Goal: Task Accomplishment & Management: Manage account settings

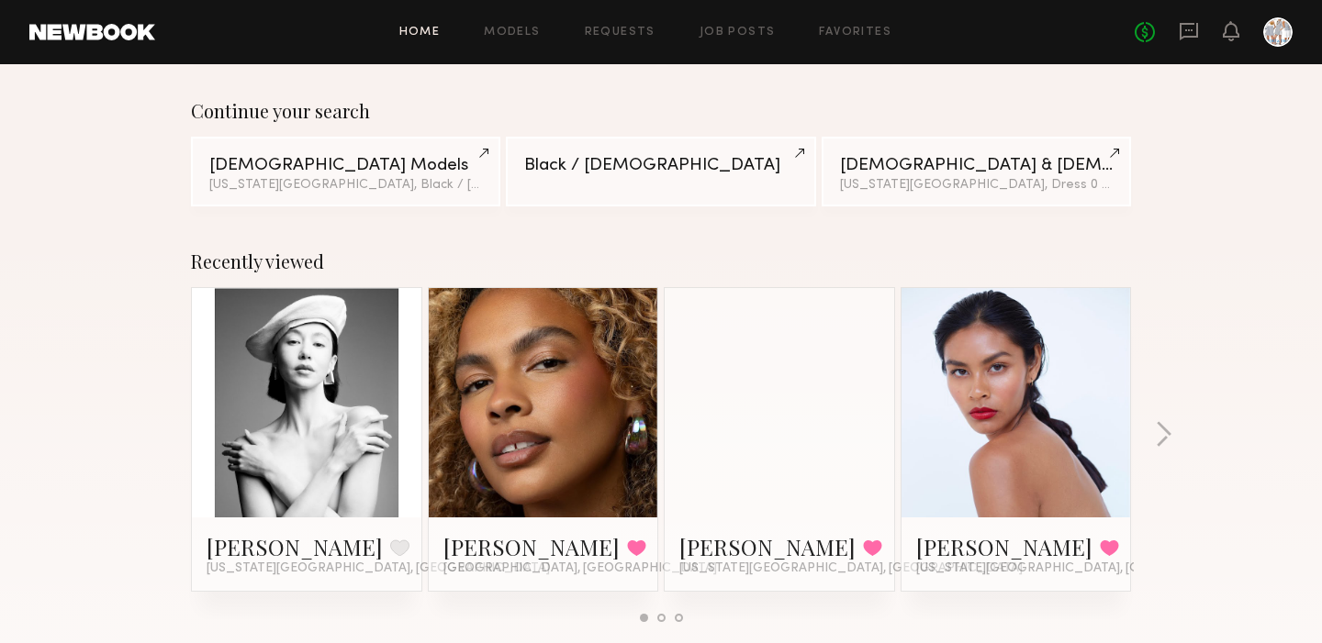
scroll to position [129, 0]
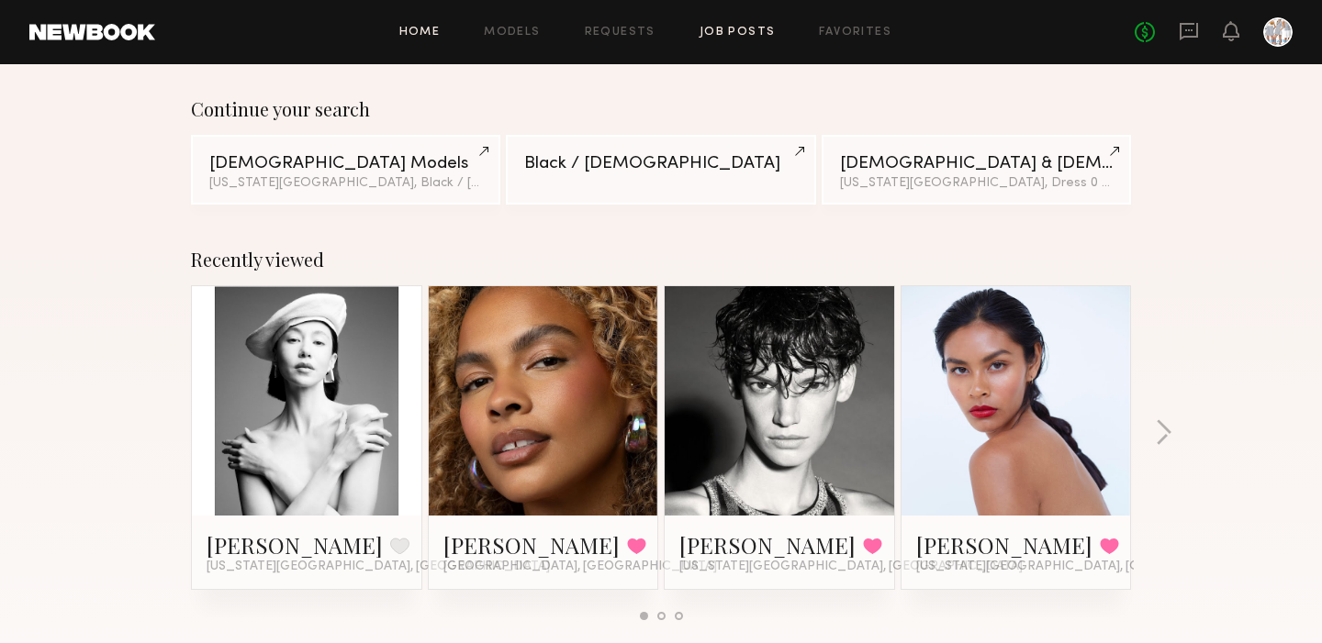
click at [744, 33] on link "Job Posts" at bounding box center [737, 33] width 76 height 12
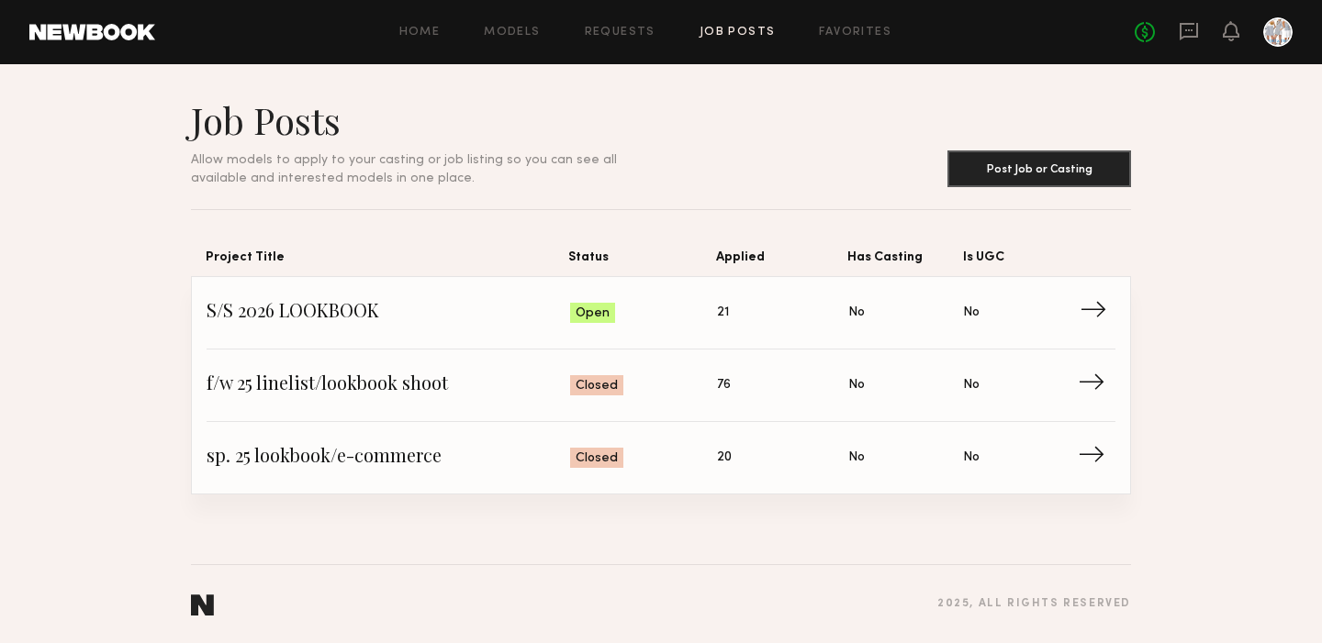
click at [1095, 308] on span "→" at bounding box center [1098, 313] width 38 height 28
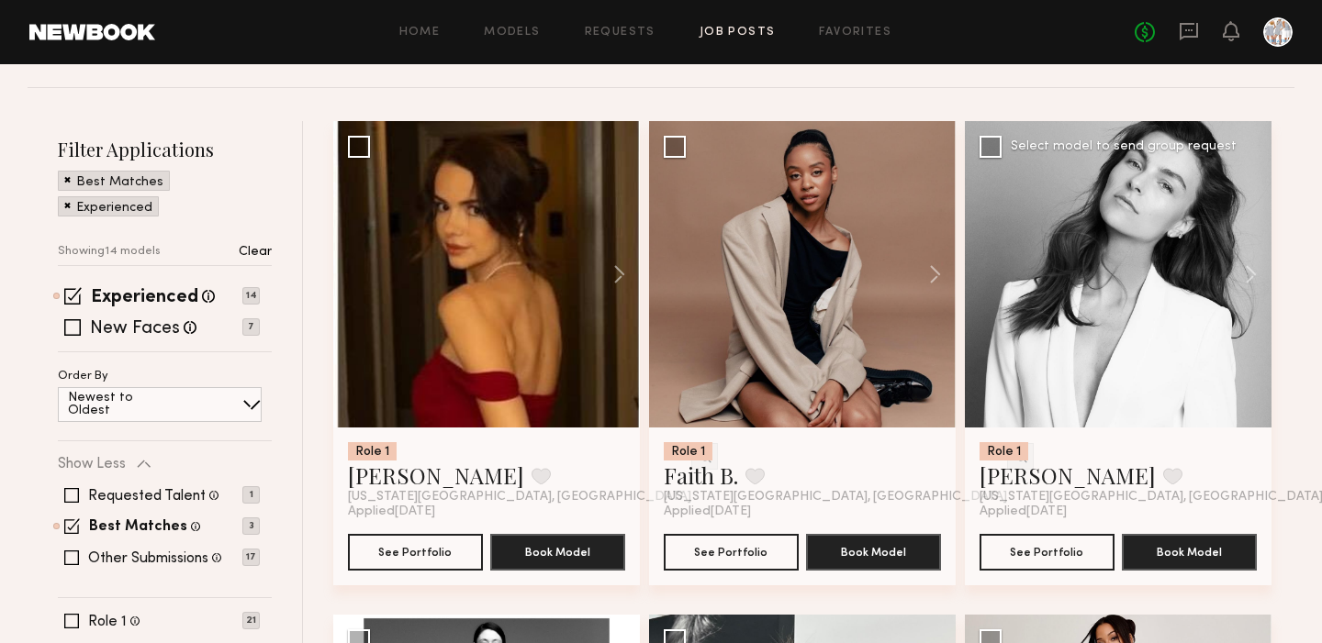
scroll to position [166, 0]
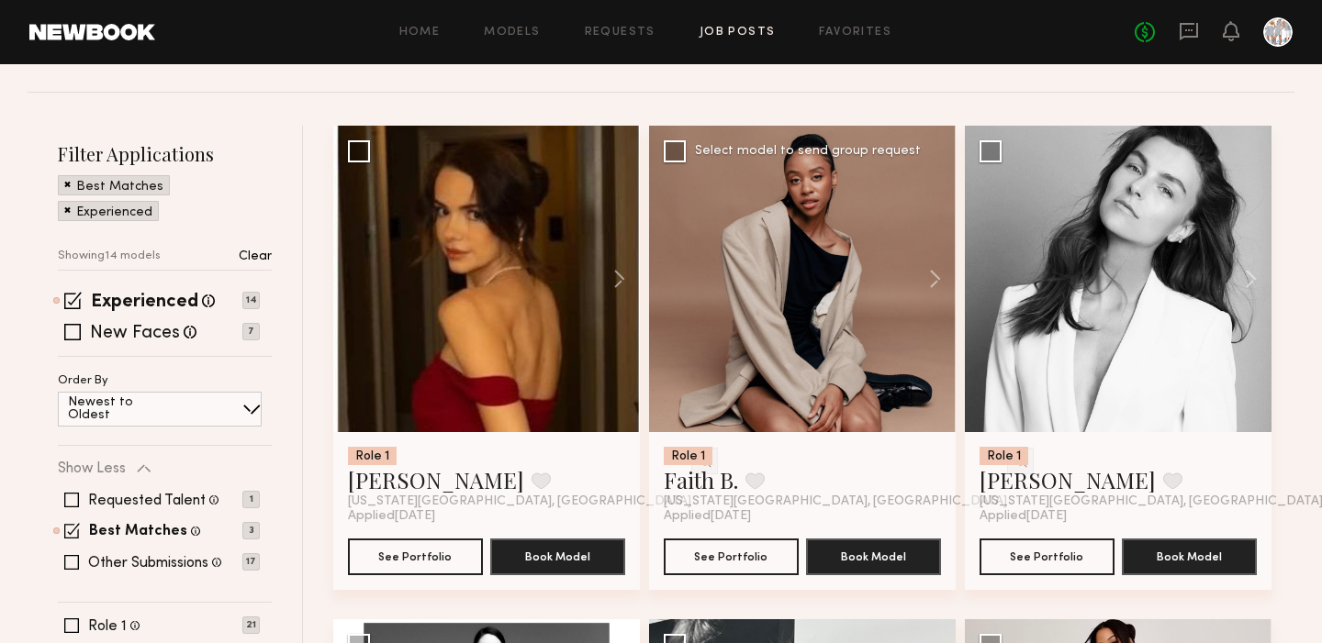
click at [810, 262] on div at bounding box center [802, 279] width 307 height 307
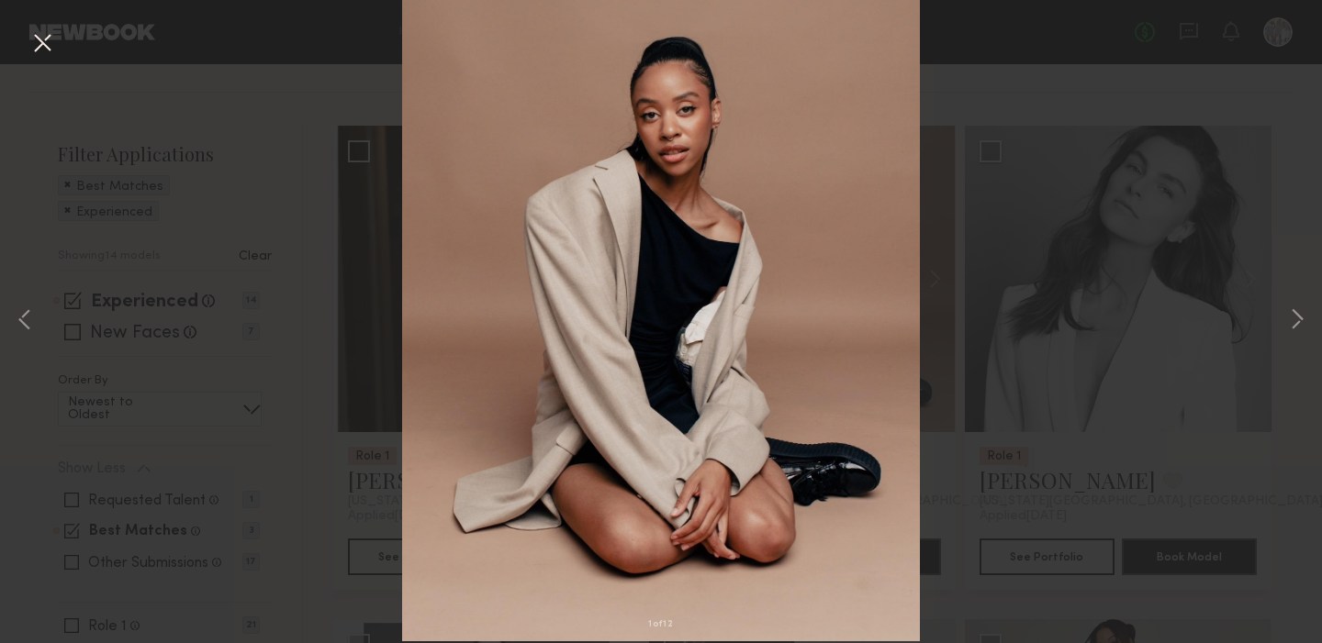
click at [42, 44] on button at bounding box center [42, 44] width 29 height 33
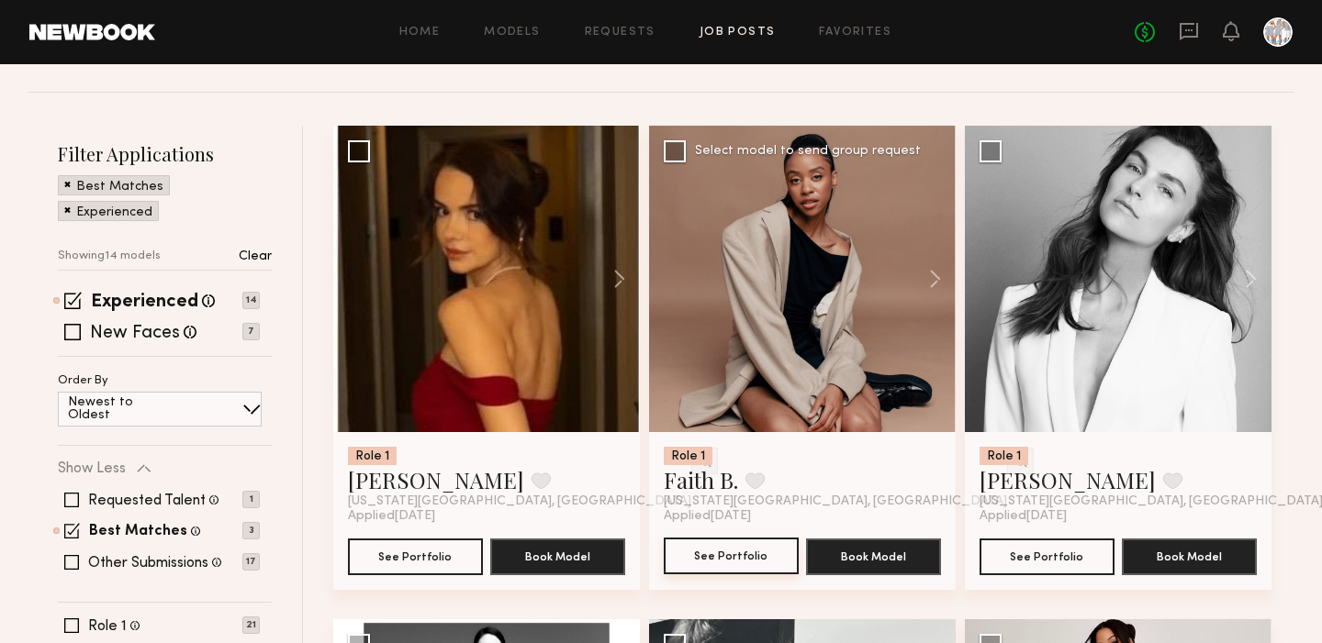
click at [701, 554] on button "See Portfolio" at bounding box center [731, 556] width 135 height 37
click at [1086, 315] on div at bounding box center [1118, 279] width 307 height 307
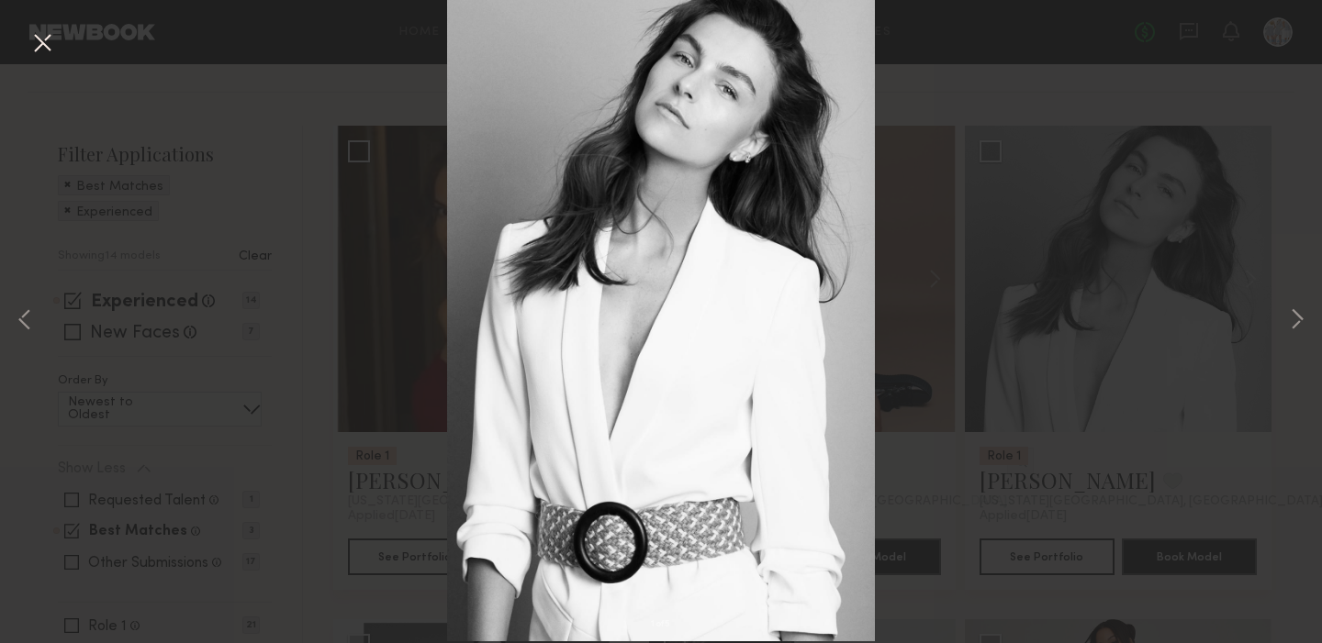
click at [42, 39] on button at bounding box center [42, 44] width 29 height 33
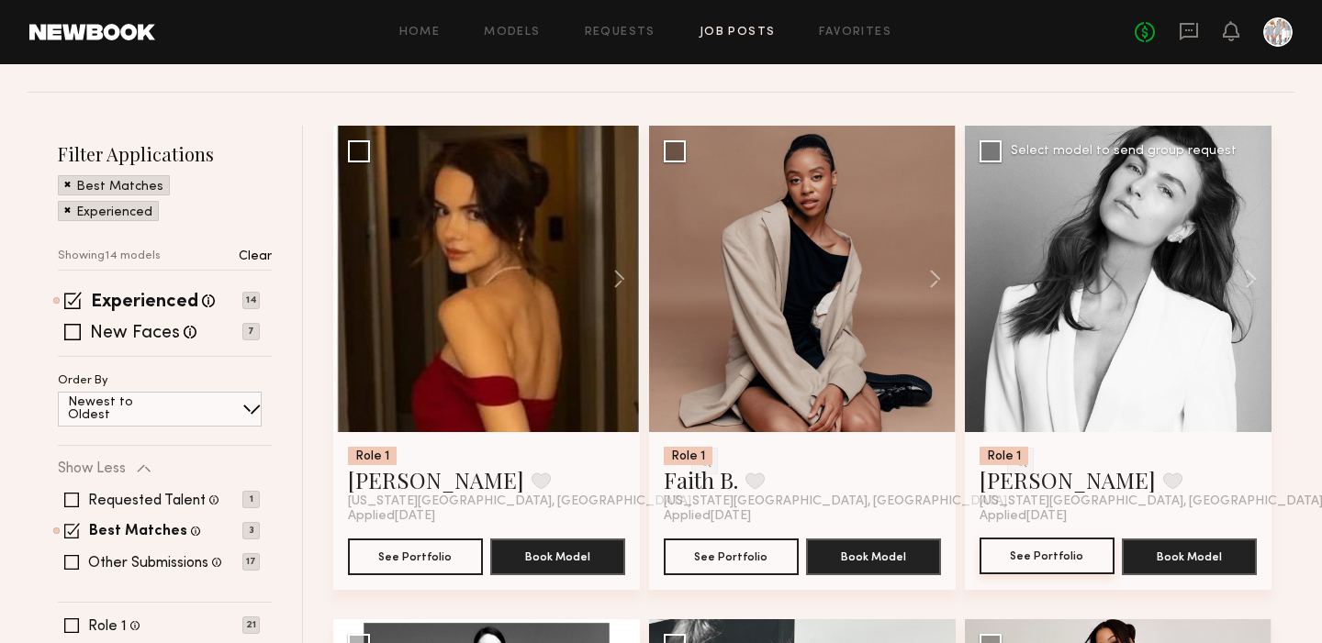
click at [1042, 549] on button "See Portfolio" at bounding box center [1046, 556] width 135 height 37
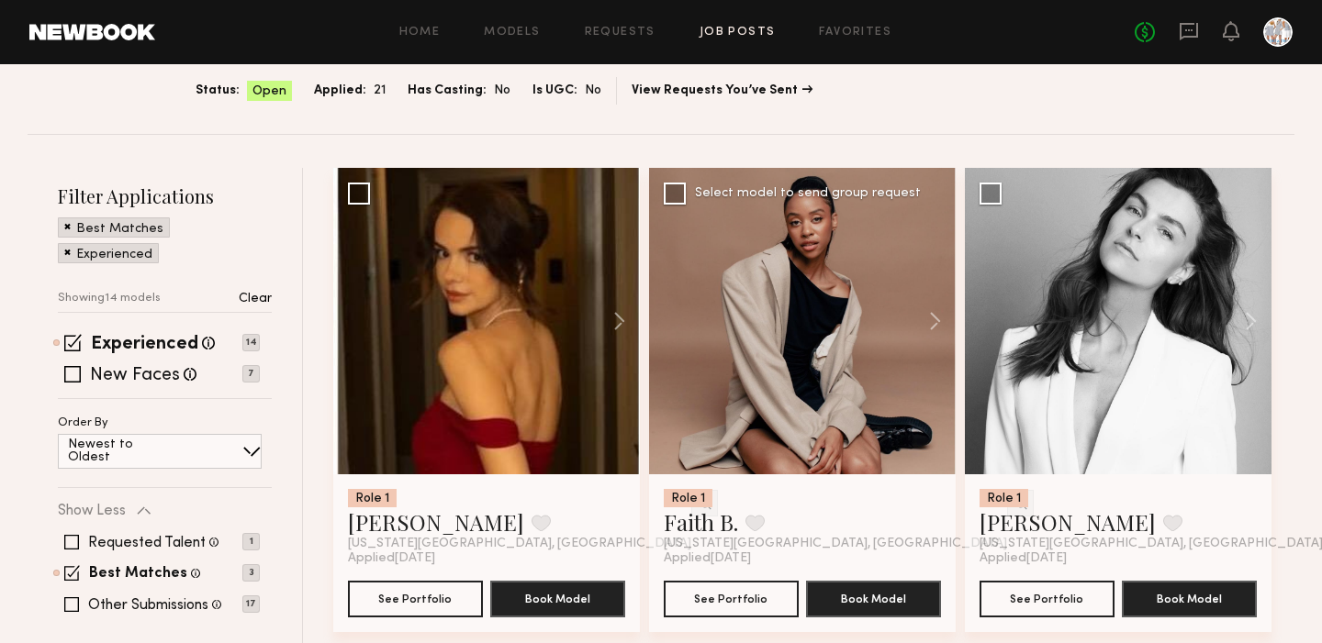
scroll to position [116, 0]
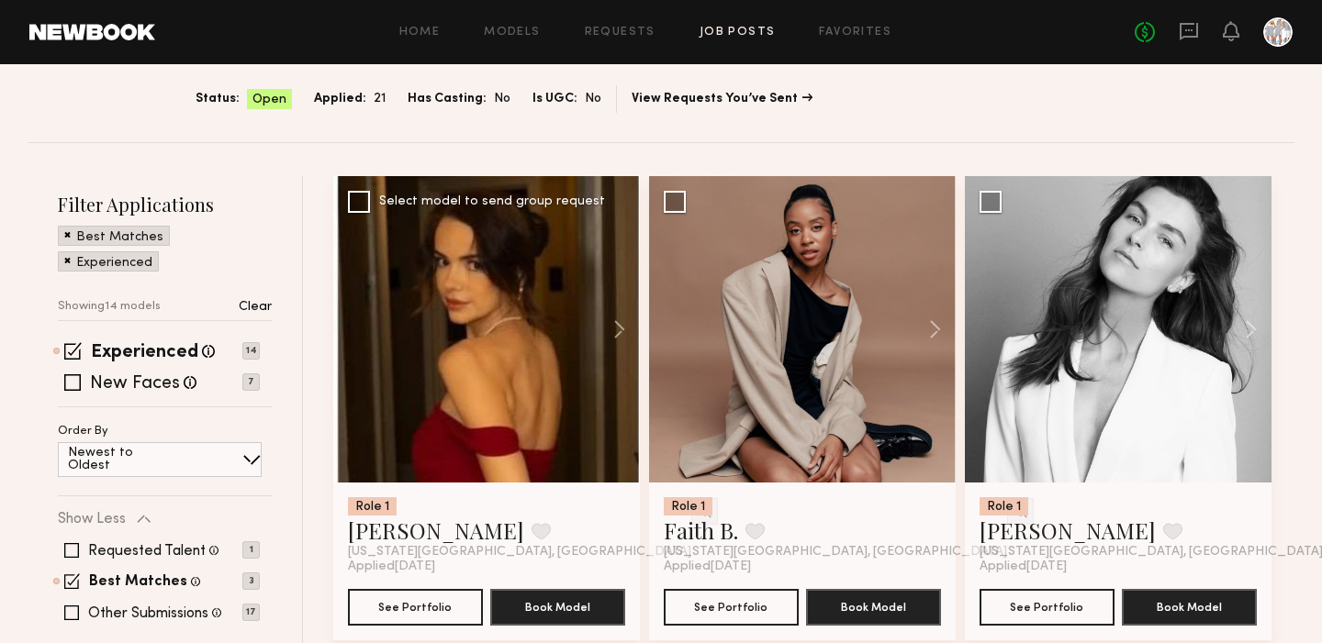
click at [469, 301] on div at bounding box center [486, 329] width 307 height 307
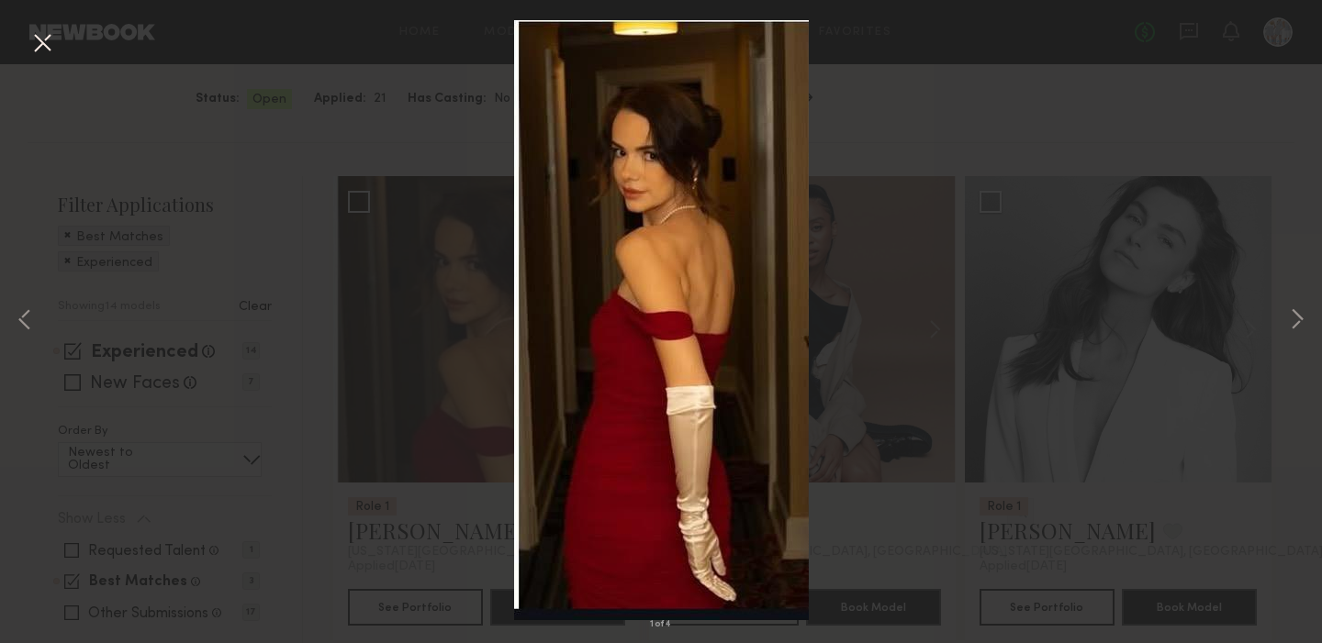
click at [46, 38] on button at bounding box center [42, 44] width 29 height 33
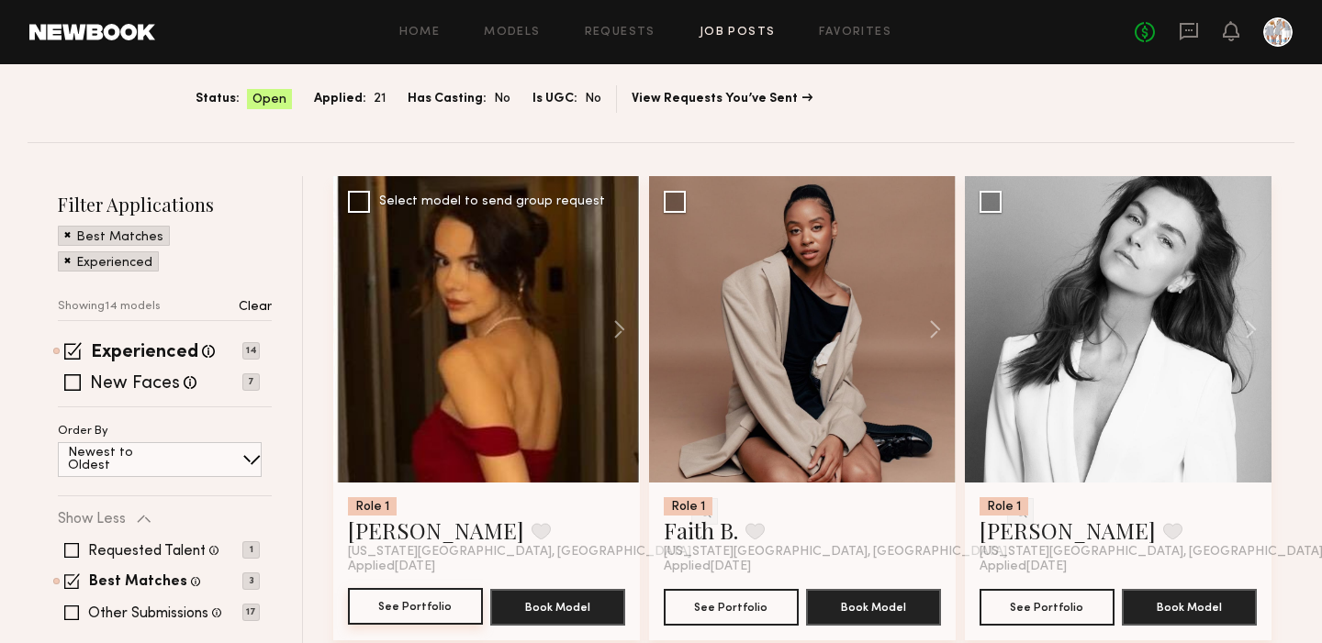
click at [383, 606] on button "See Portfolio" at bounding box center [415, 606] width 135 height 37
click at [79, 351] on span at bounding box center [72, 350] width 17 height 17
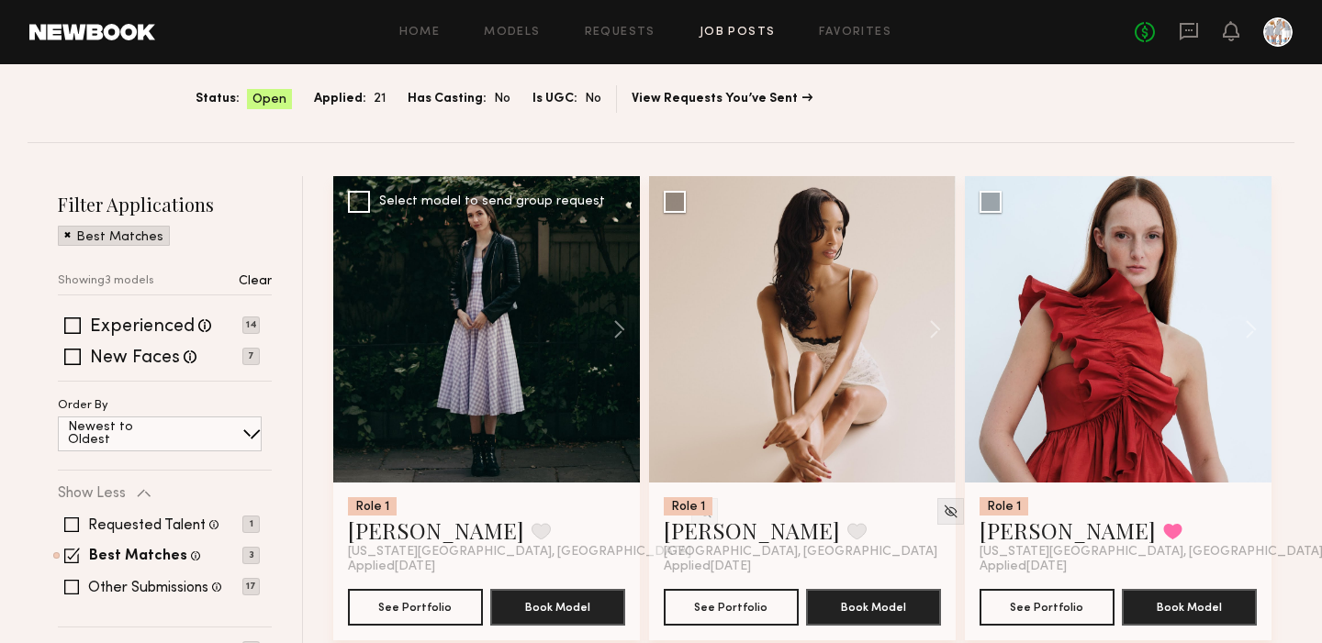
click at [474, 352] on div at bounding box center [486, 329] width 307 height 307
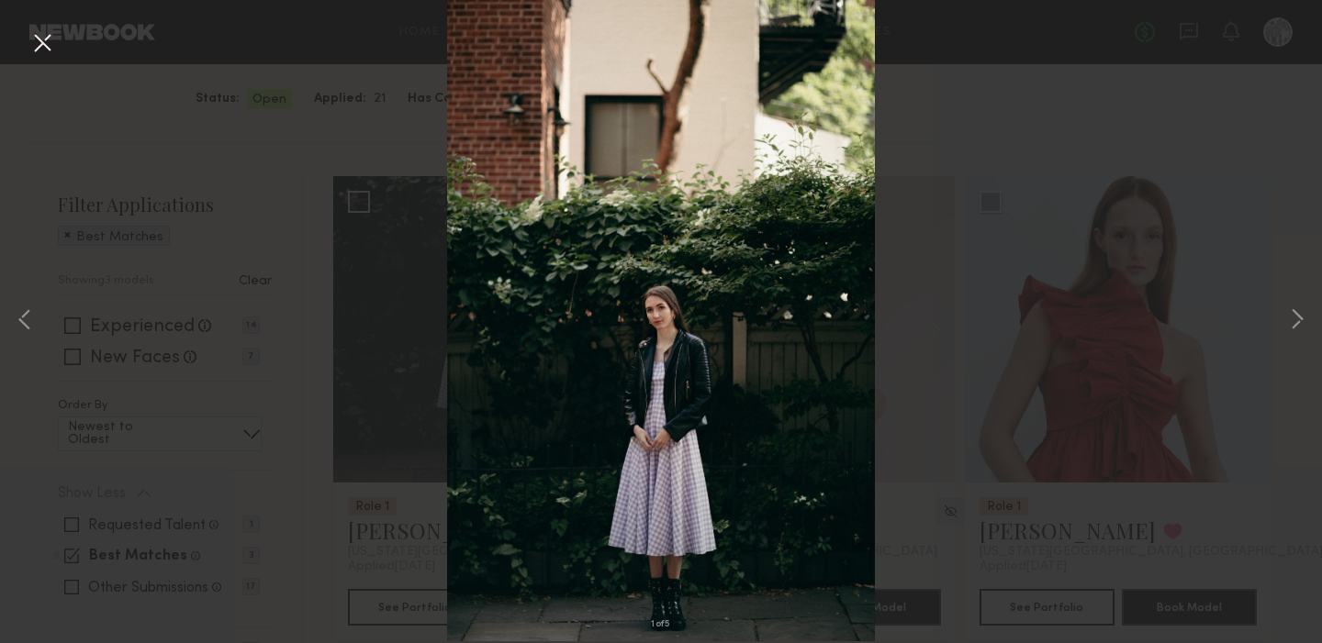
click at [39, 43] on button at bounding box center [42, 44] width 29 height 33
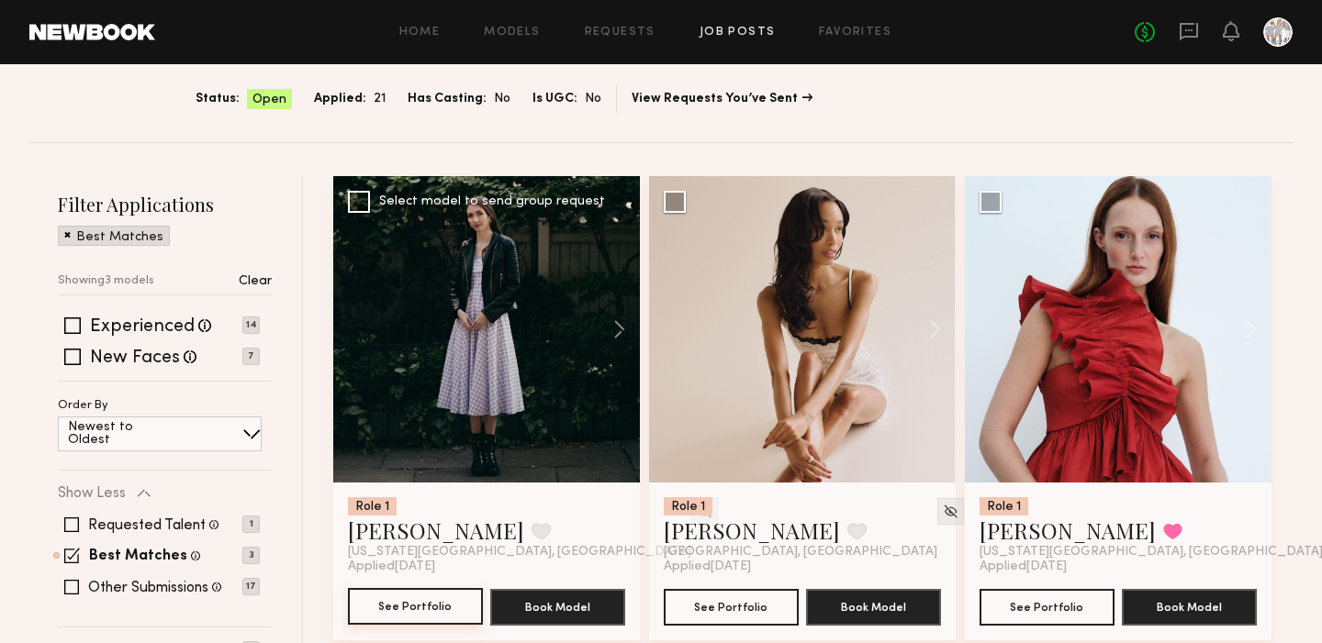
click at [389, 610] on button "See Portfolio" at bounding box center [415, 606] width 135 height 37
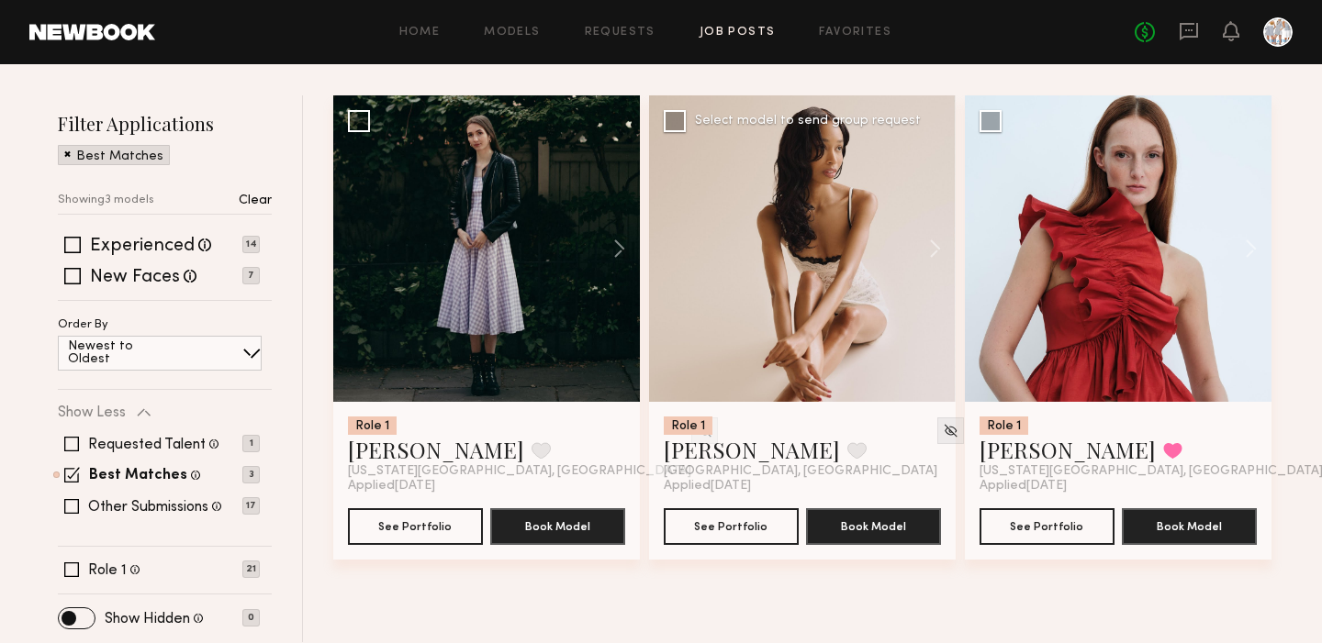
scroll to position [196, 0]
click at [732, 530] on button "See Portfolio" at bounding box center [731, 526] width 135 height 37
click at [70, 442] on span at bounding box center [71, 444] width 15 height 15
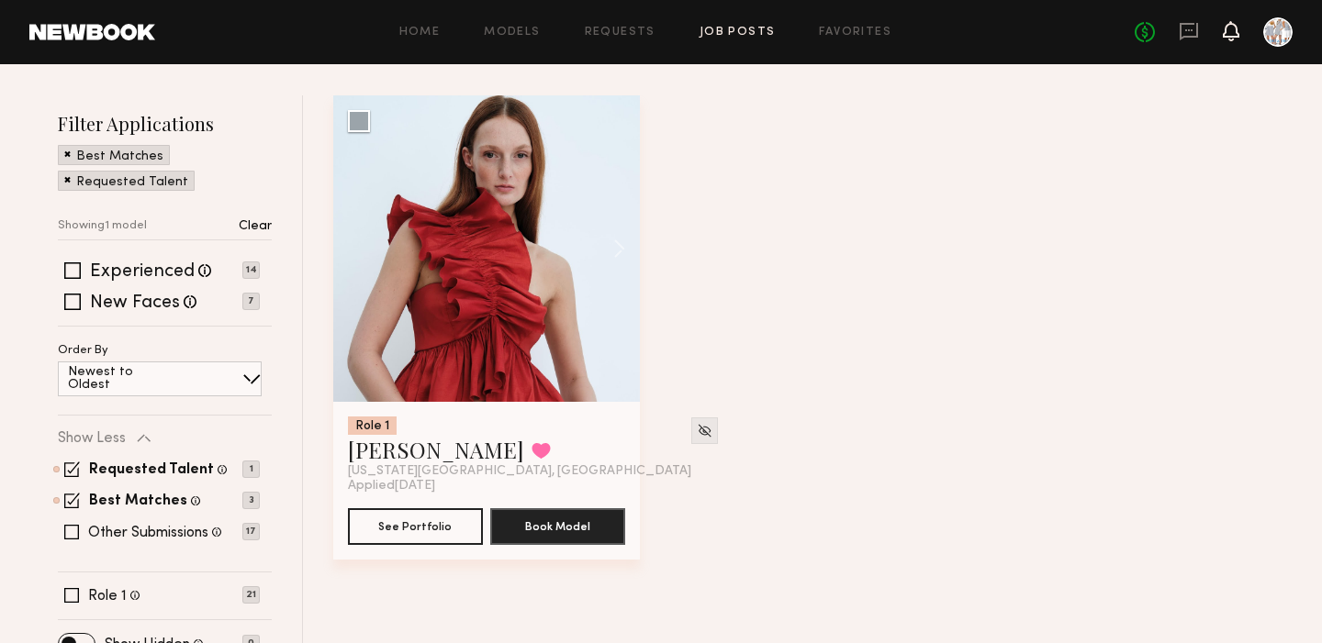
click at [1232, 34] on icon at bounding box center [1231, 30] width 15 height 13
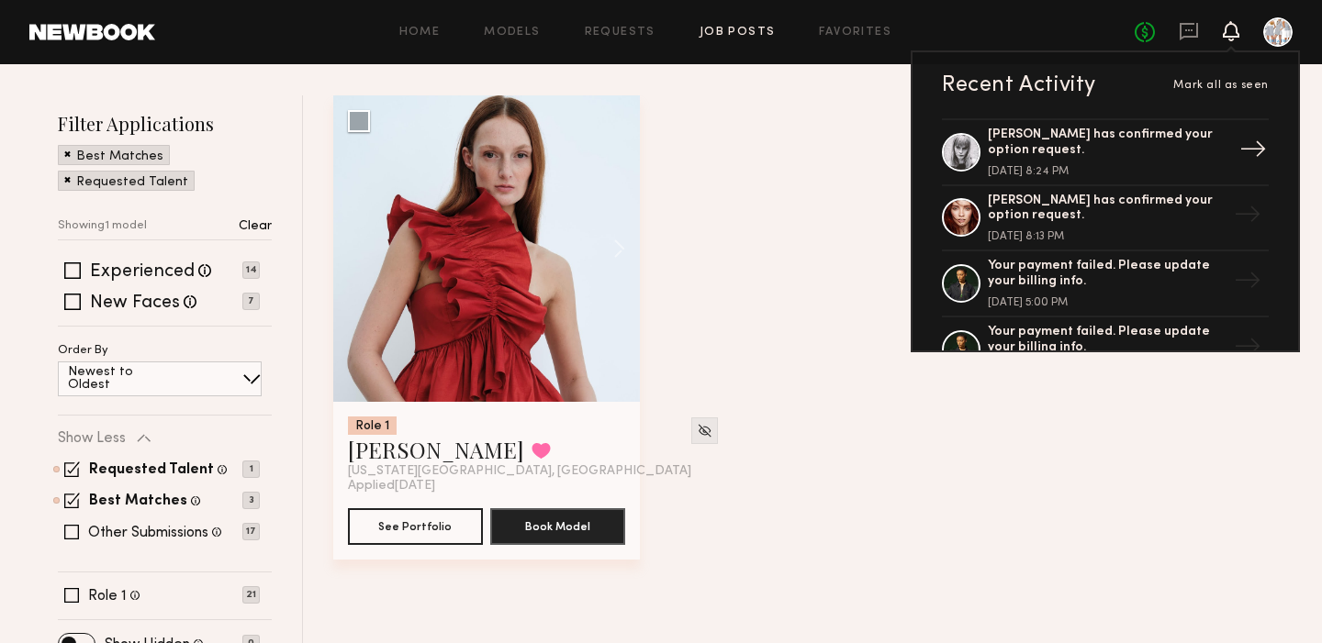
click at [1034, 134] on div "Mariana H. has confirmed your option request." at bounding box center [1107, 143] width 239 height 31
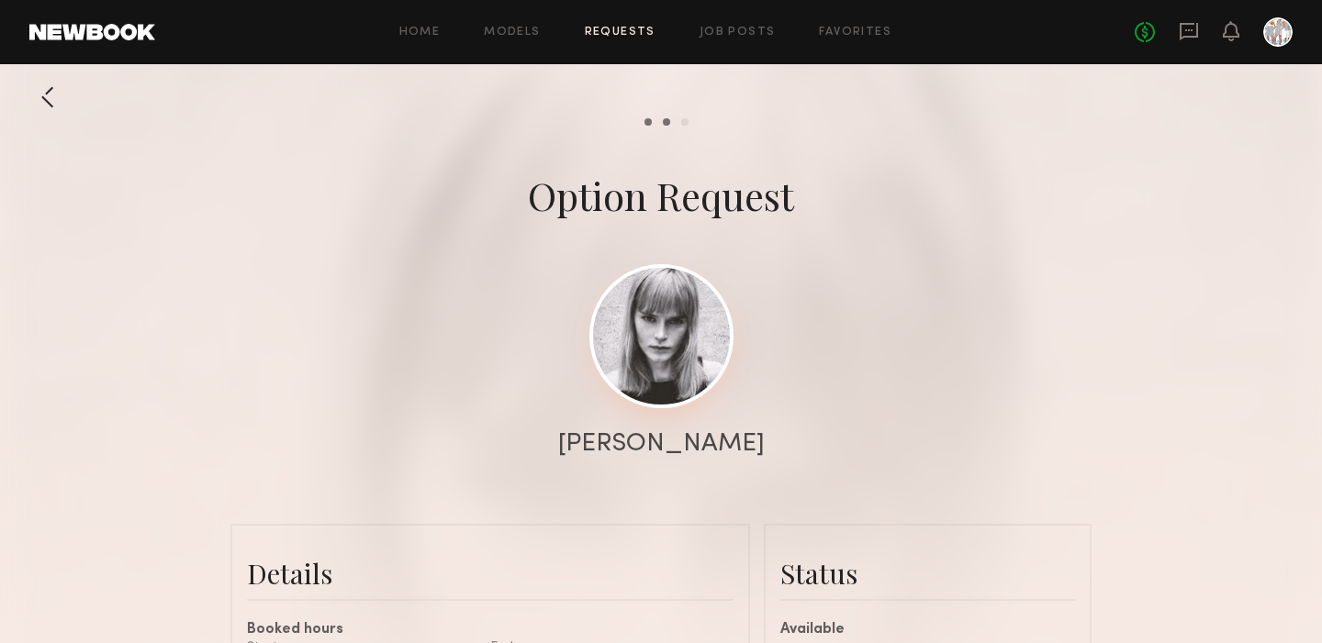
click at [666, 323] on link at bounding box center [661, 336] width 144 height 144
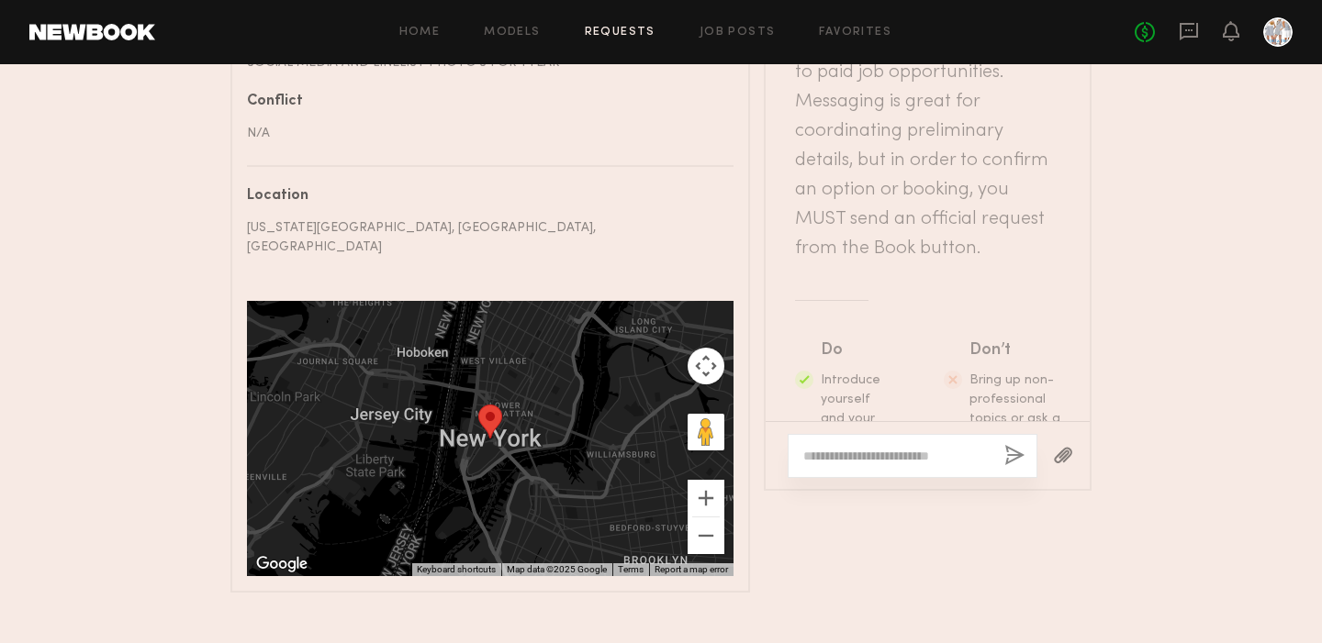
scroll to position [1077, 0]
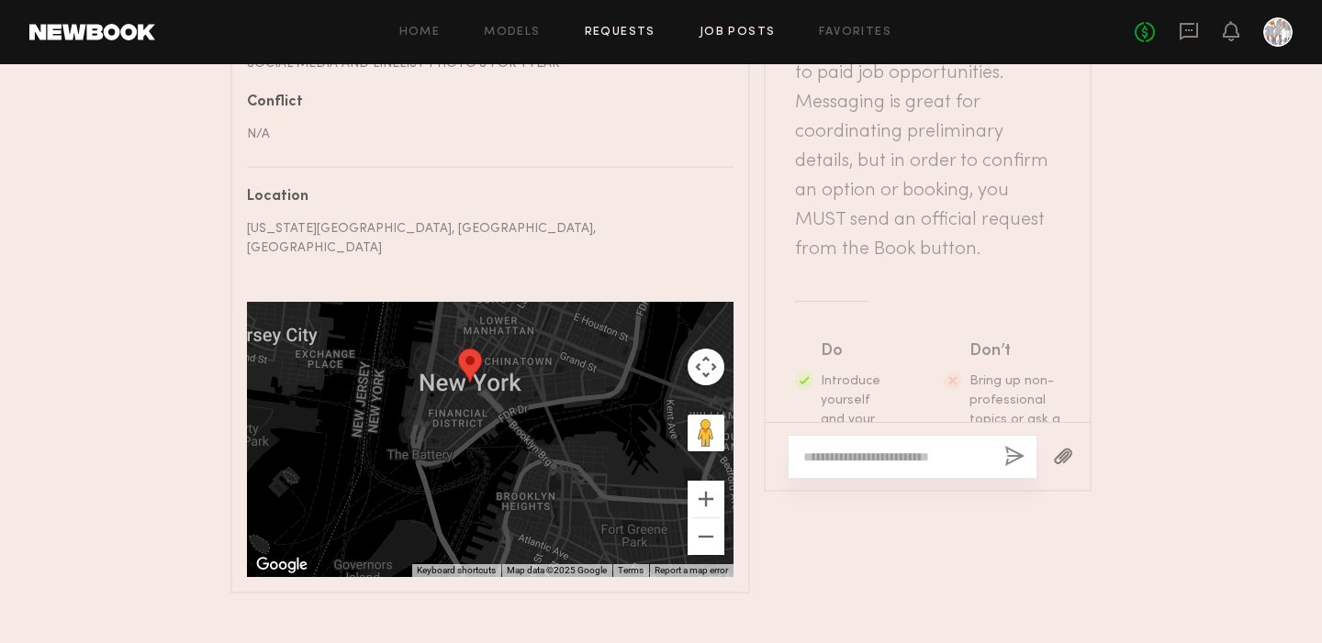
click at [728, 29] on link "Job Posts" at bounding box center [737, 33] width 76 height 12
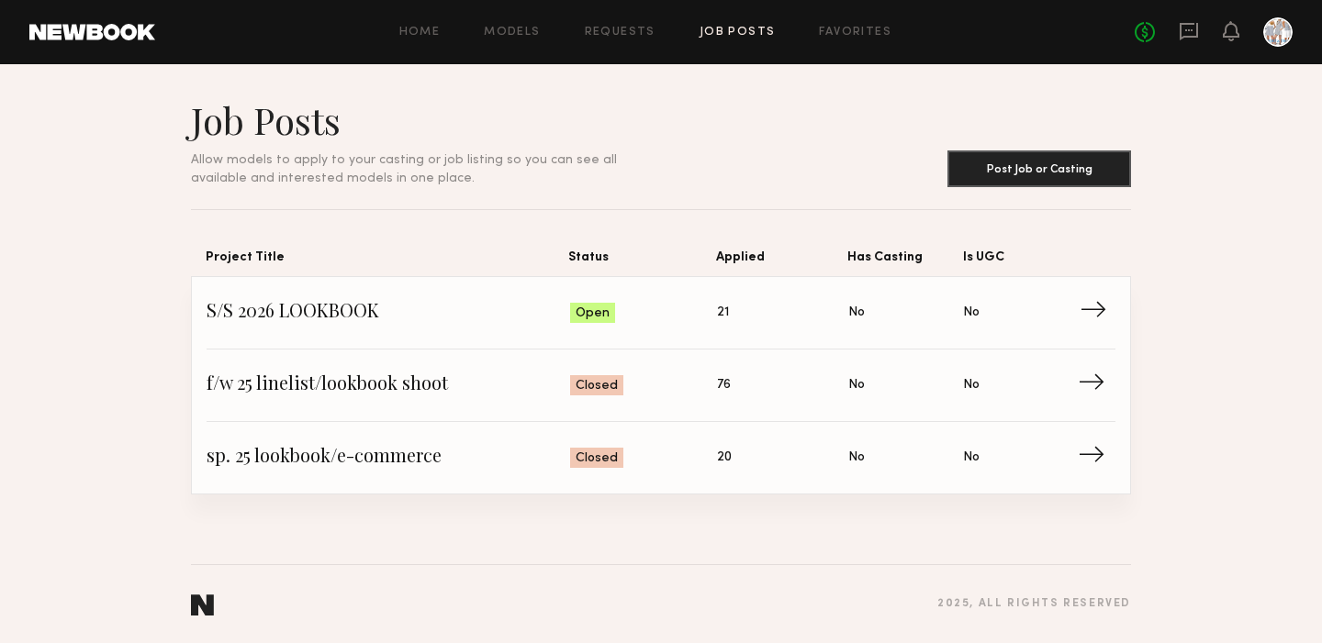
click at [1086, 309] on span "→" at bounding box center [1098, 313] width 38 height 28
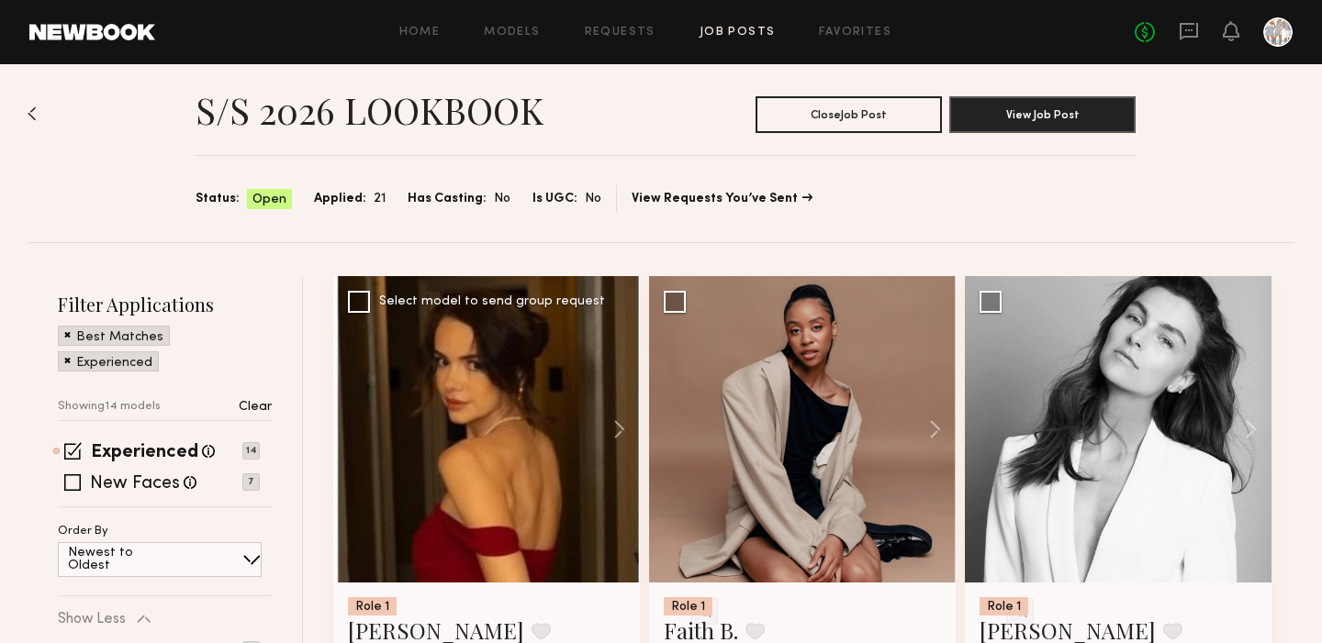
scroll to position [19, 0]
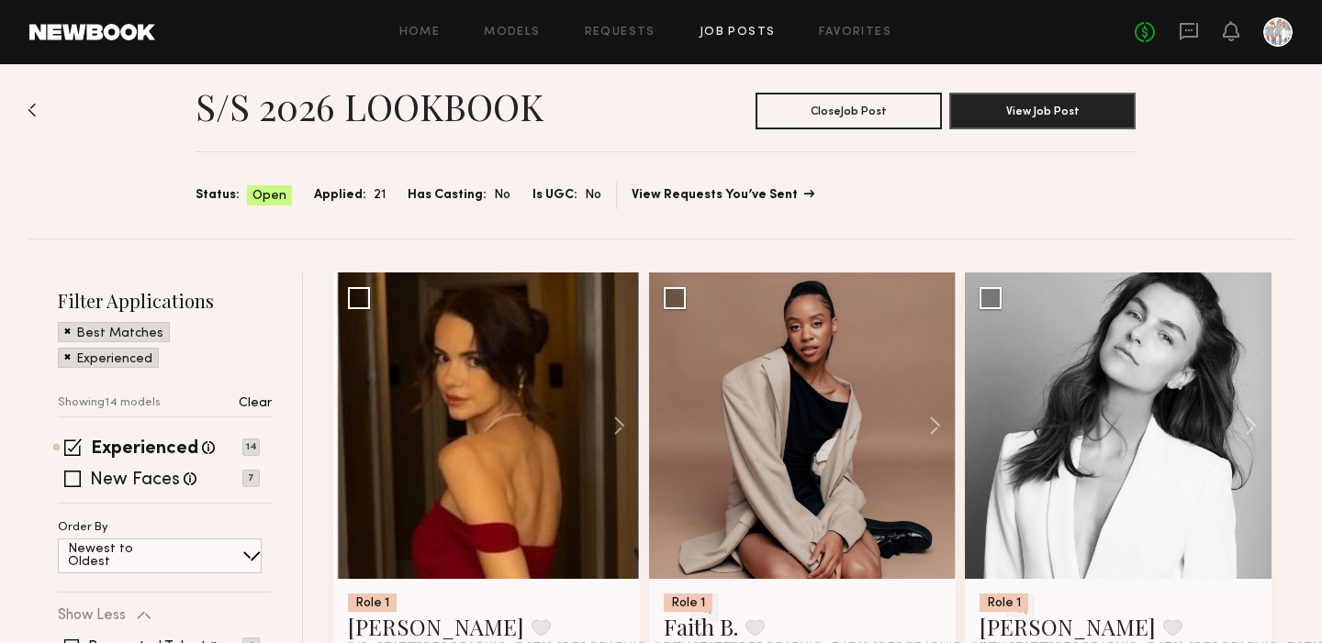
click at [733, 191] on link "View Requests You’ve Sent" at bounding box center [722, 195] width 181 height 13
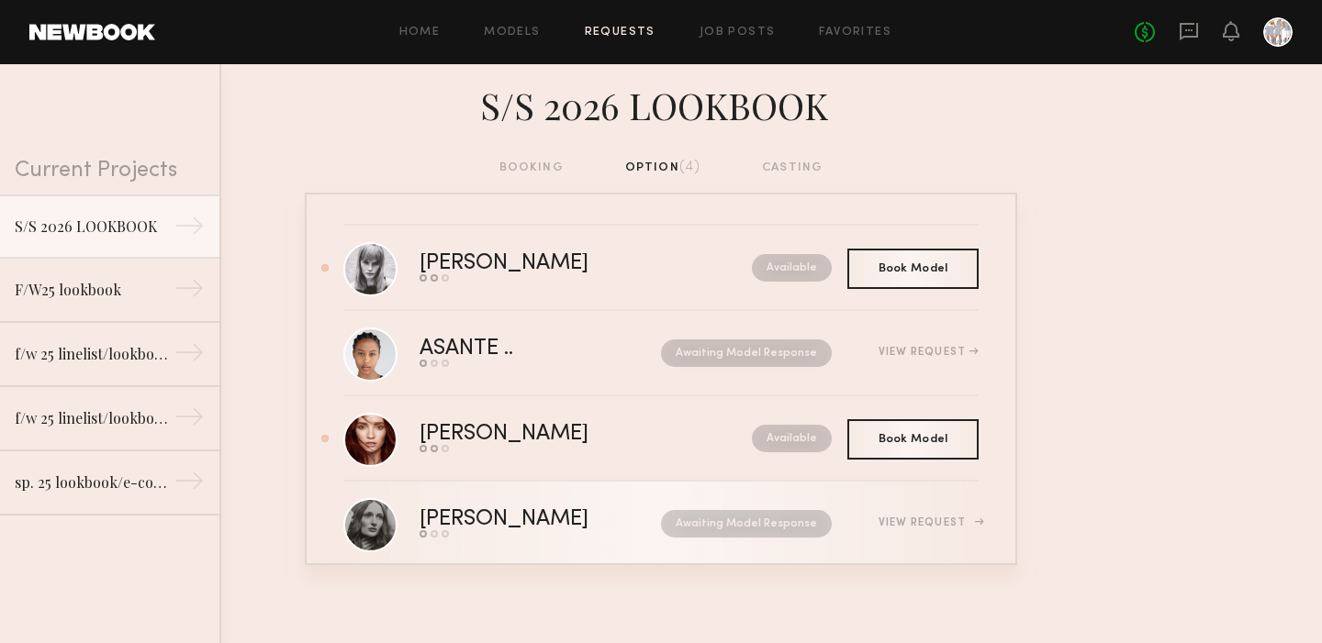
click at [469, 518] on div "Rebecca H." at bounding box center [522, 519] width 206 height 21
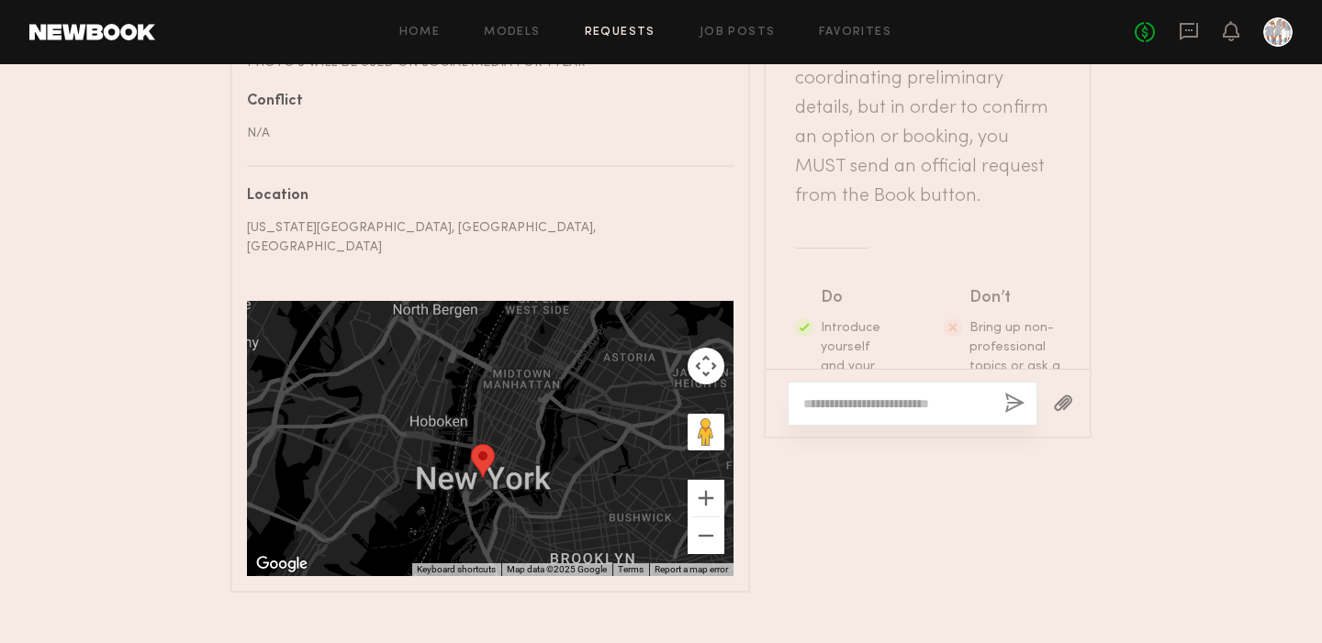
scroll to position [1077, 0]
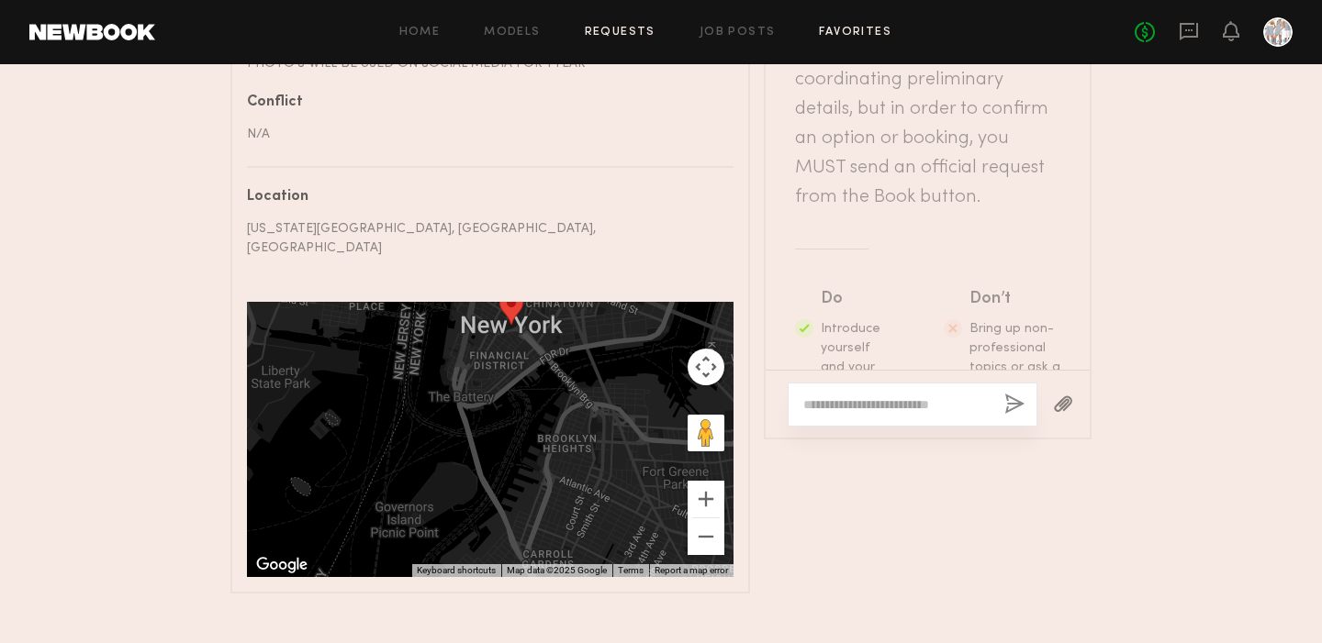
click at [853, 28] on link "Favorites" at bounding box center [855, 33] width 73 height 12
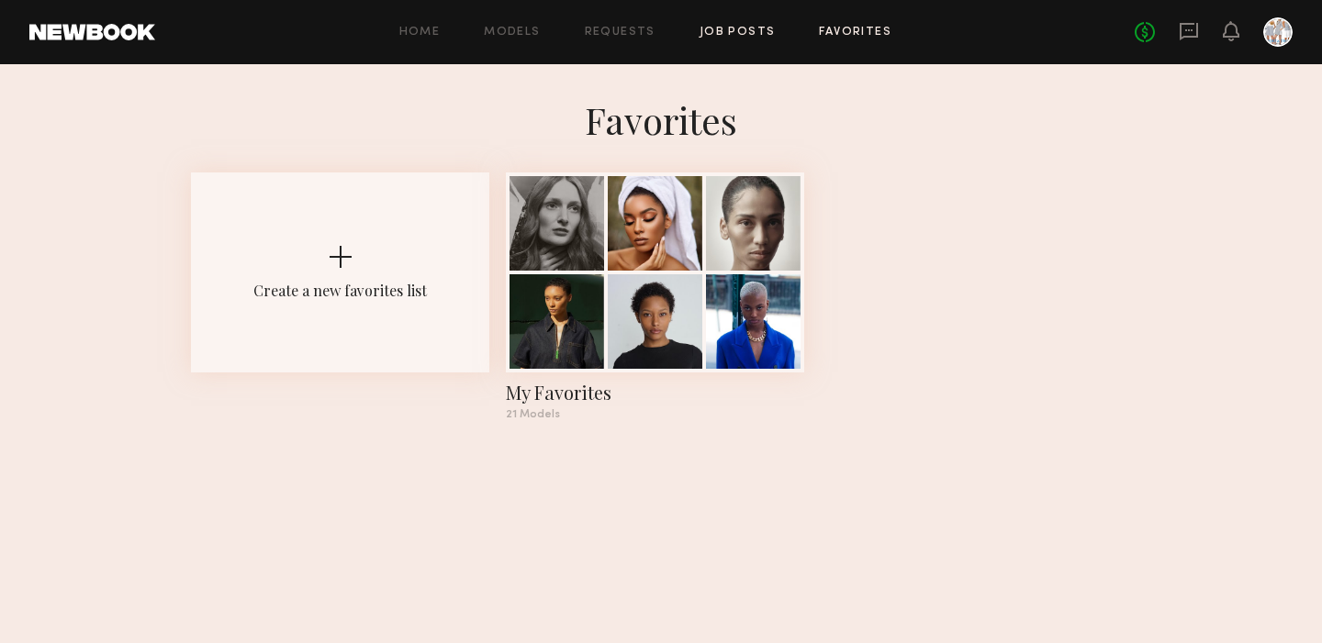
click at [742, 33] on link "Job Posts" at bounding box center [737, 33] width 76 height 12
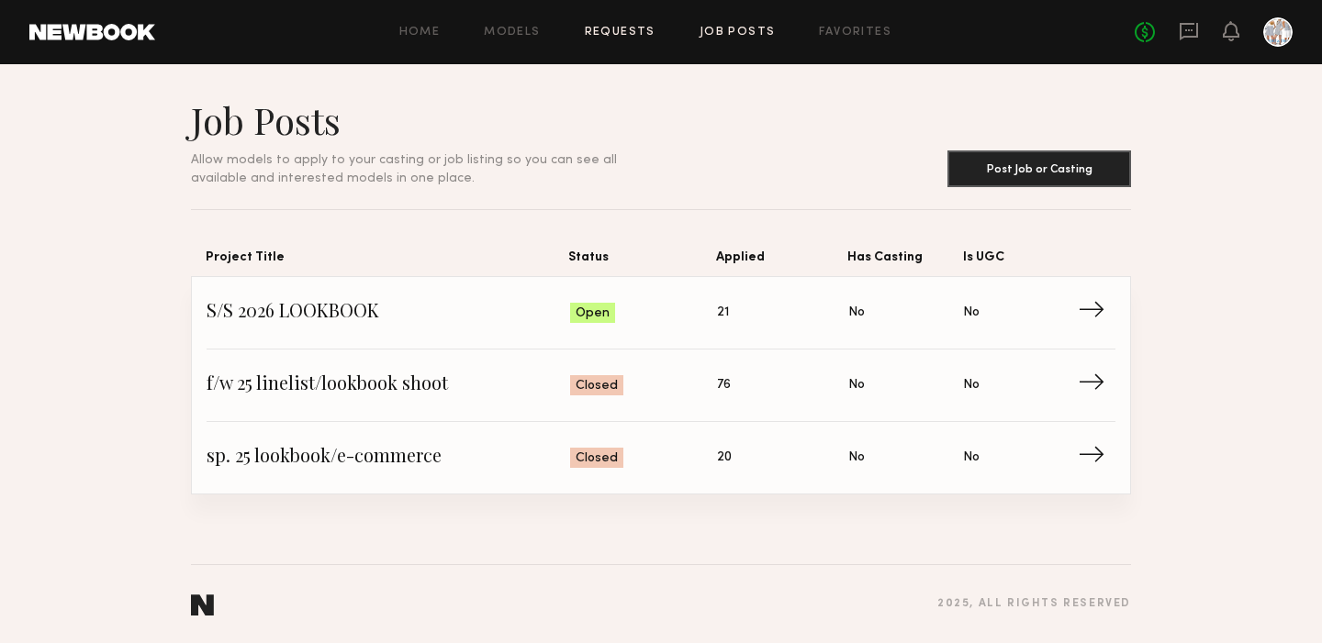
click at [619, 34] on link "Requests" at bounding box center [620, 33] width 71 height 12
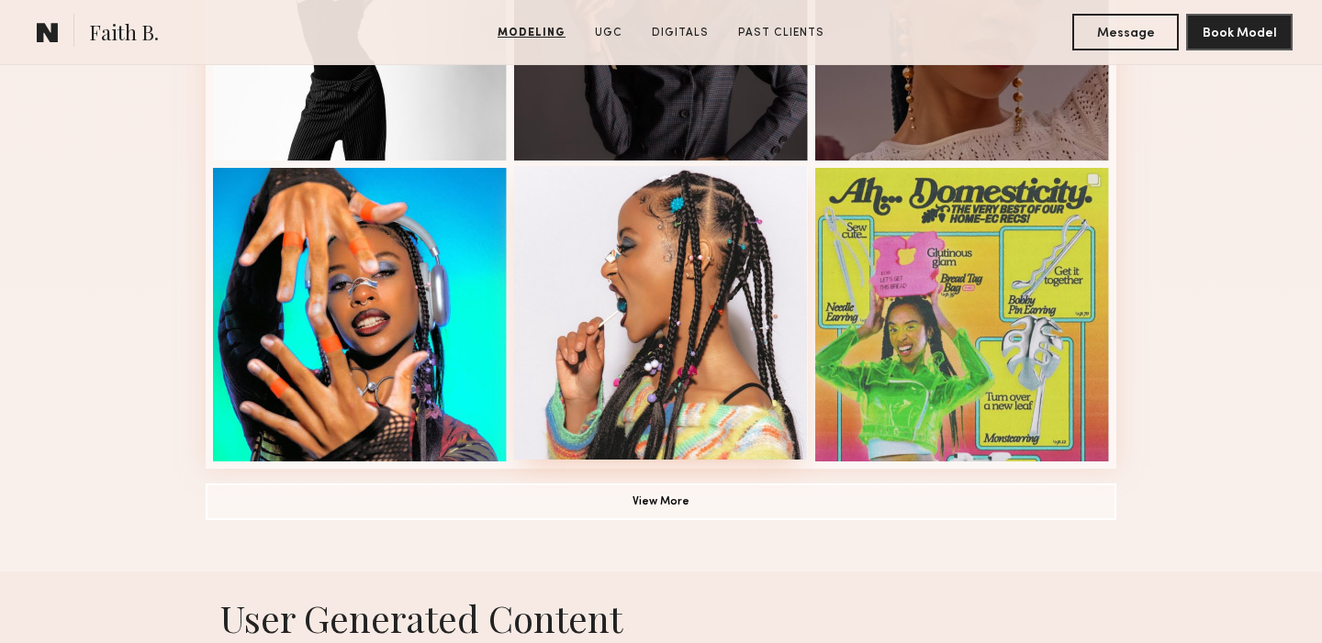
scroll to position [1285, 0]
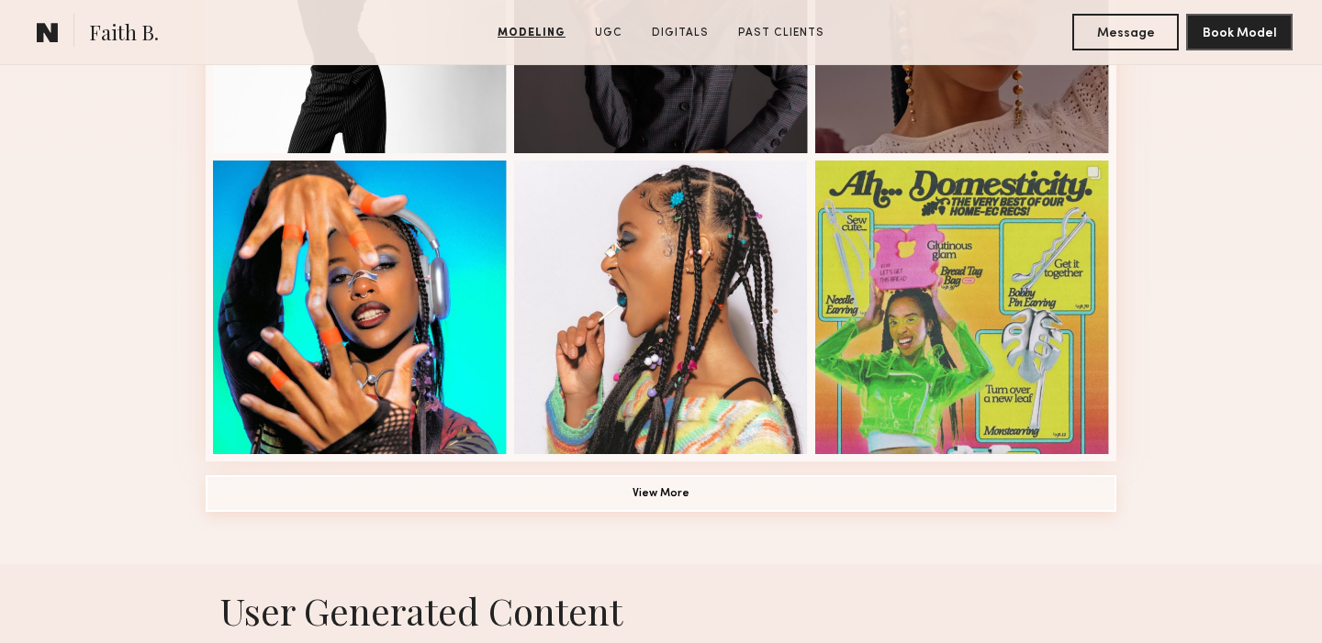
click at [663, 503] on button "View More" at bounding box center [661, 493] width 911 height 37
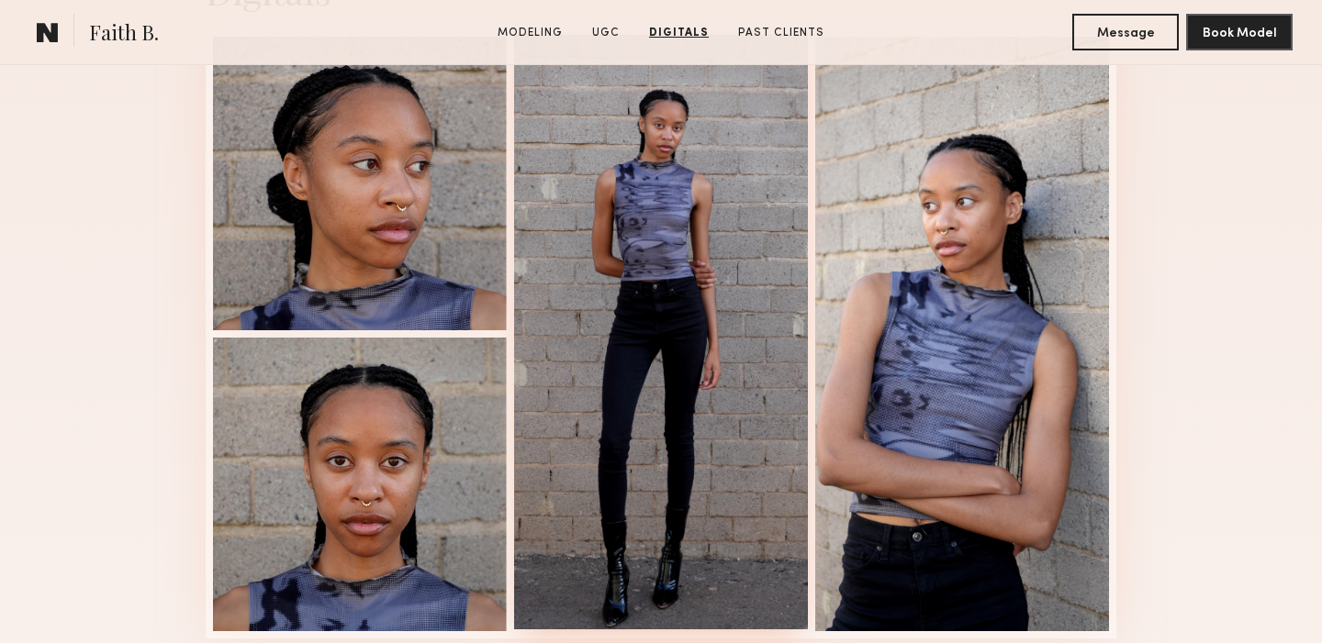
scroll to position [5806, 0]
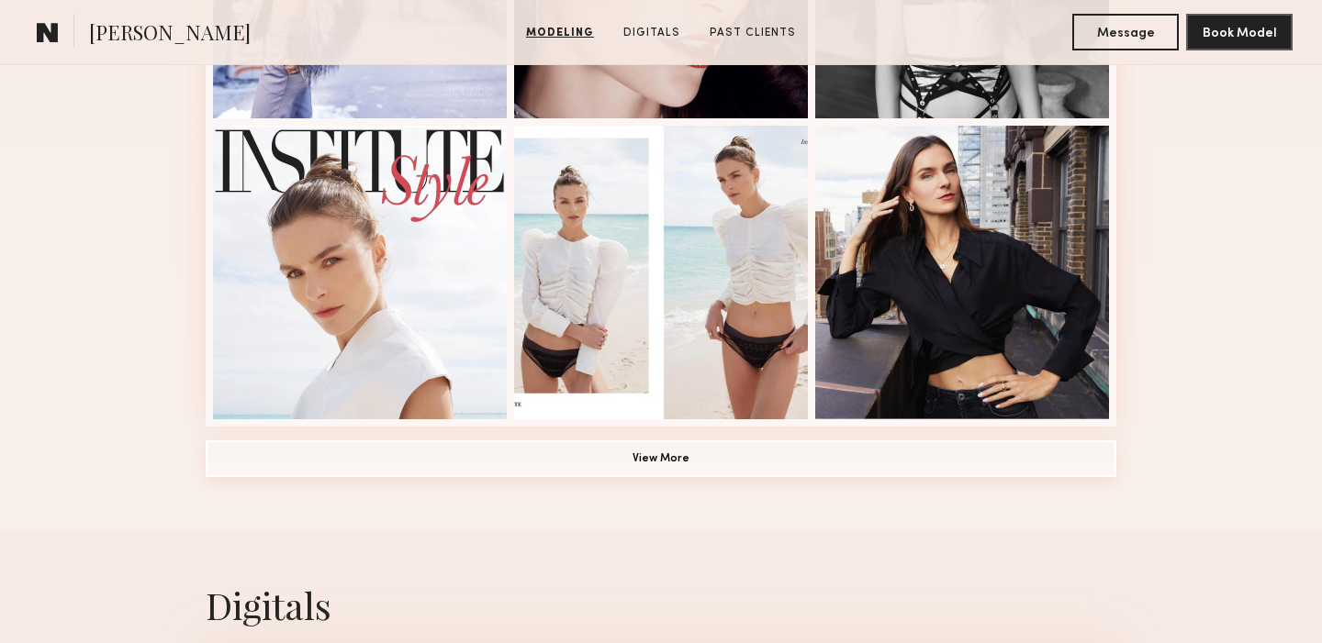
scroll to position [1311, 0]
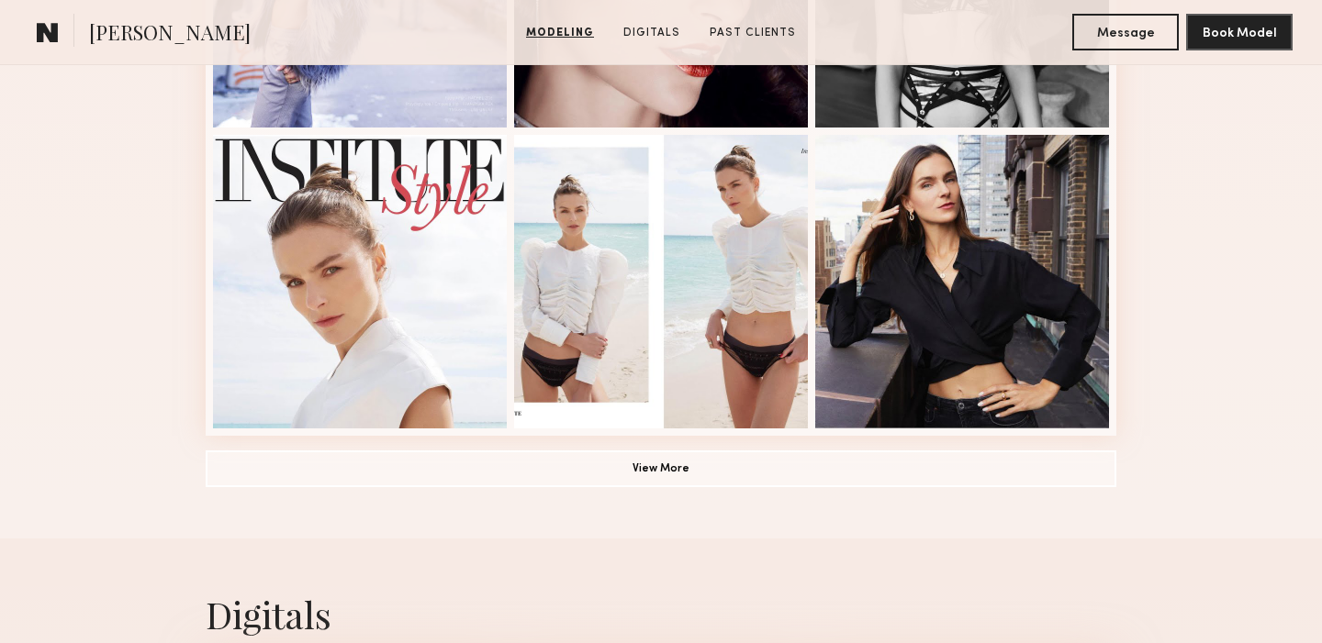
click at [677, 474] on button "View More" at bounding box center [661, 468] width 911 height 37
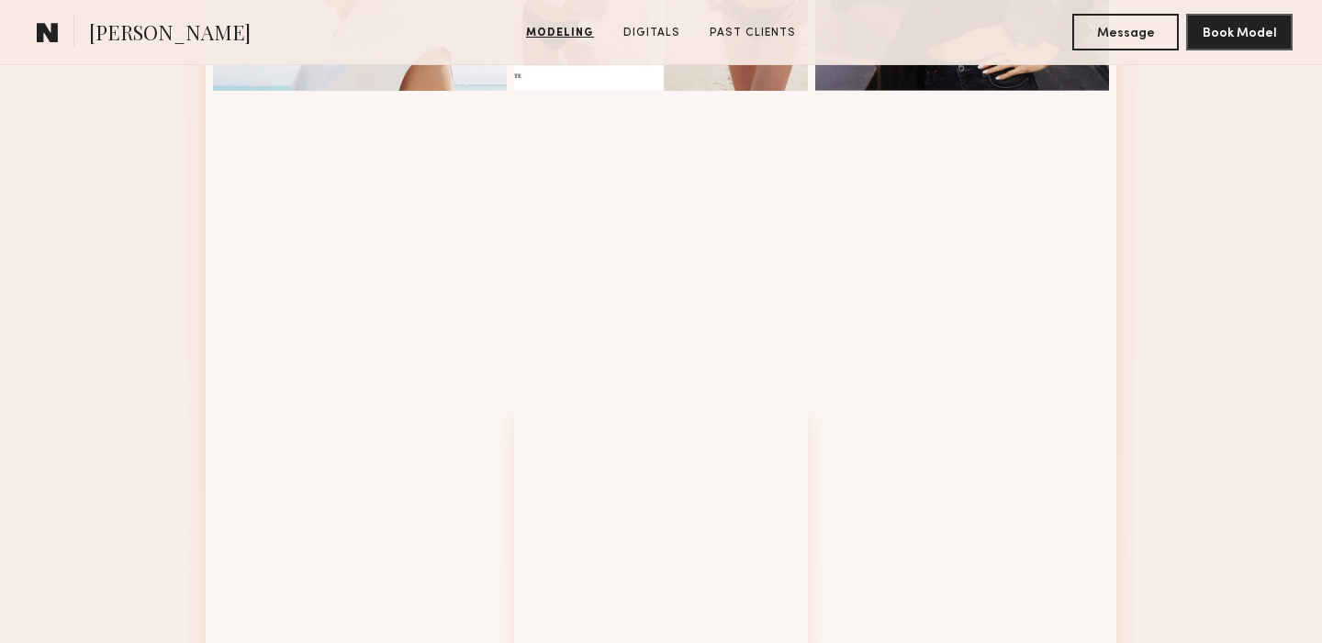
scroll to position [1646, 0]
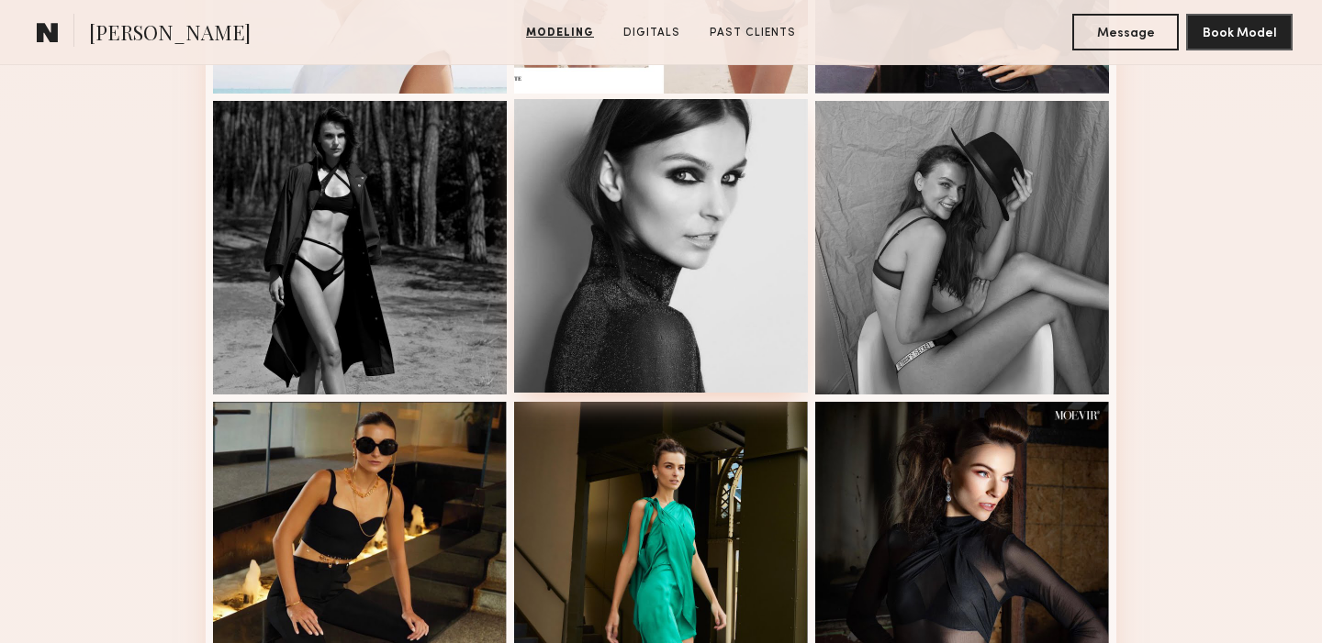
click at [676, 260] on div at bounding box center [661, 246] width 294 height 294
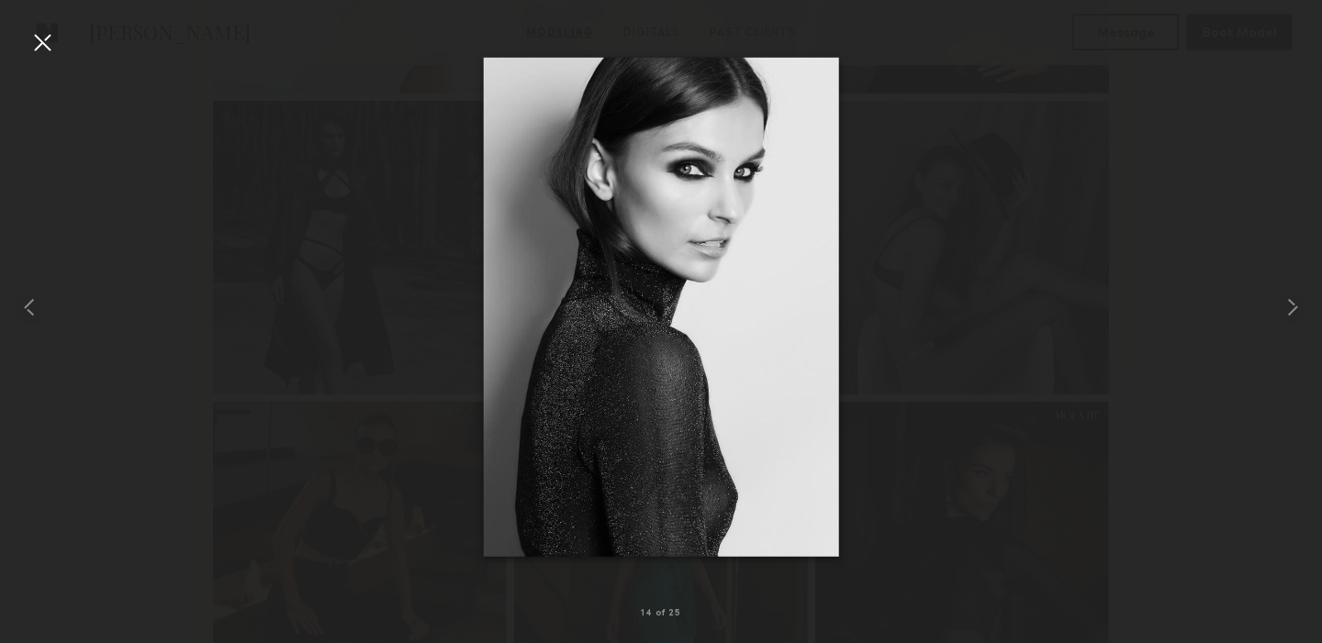
click at [44, 44] on div at bounding box center [42, 42] width 29 height 29
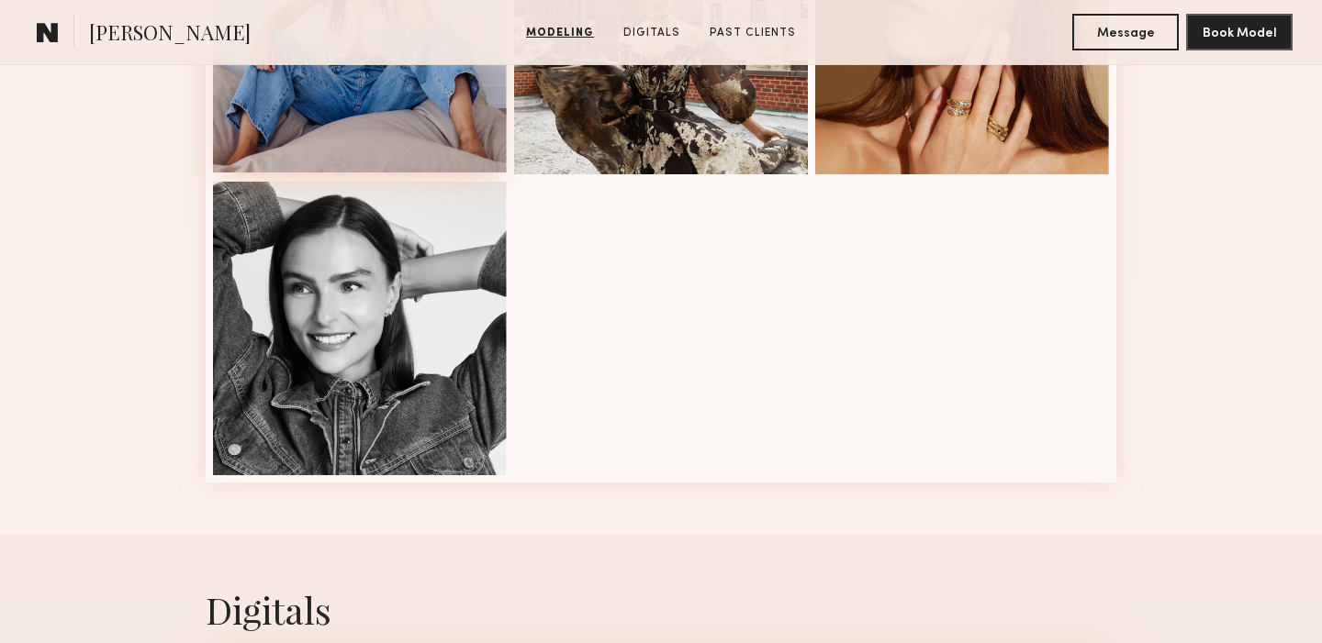
scroll to position [2773, 0]
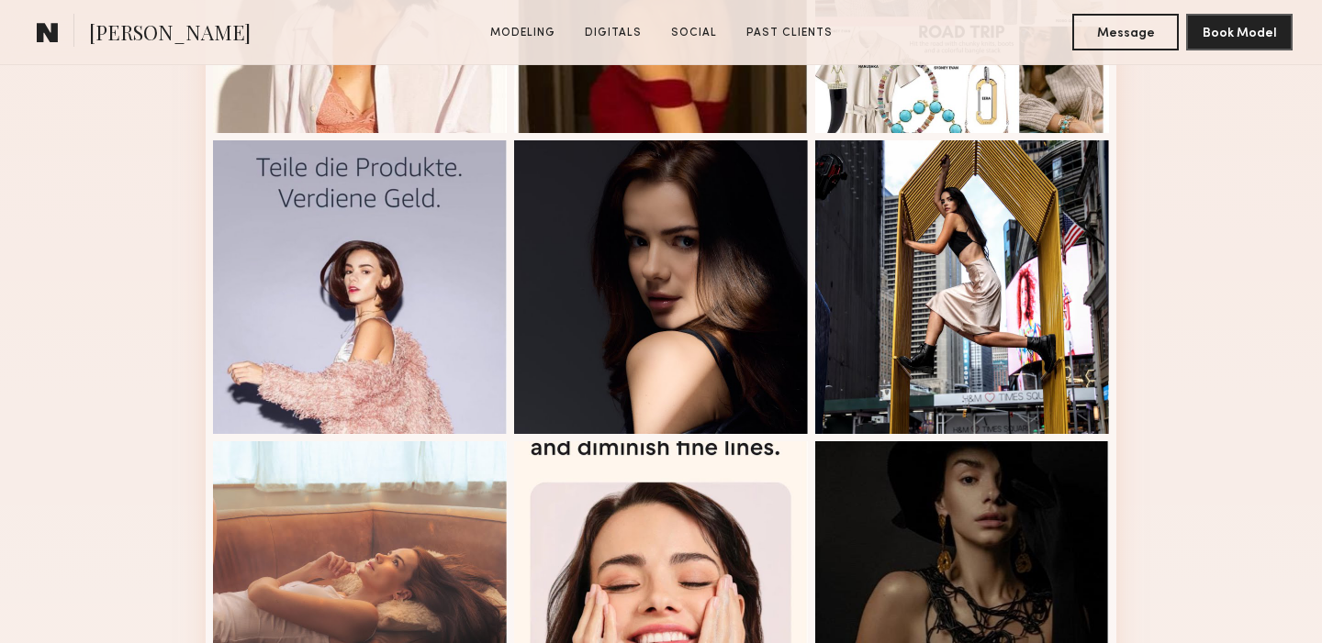
scroll to position [629, 0]
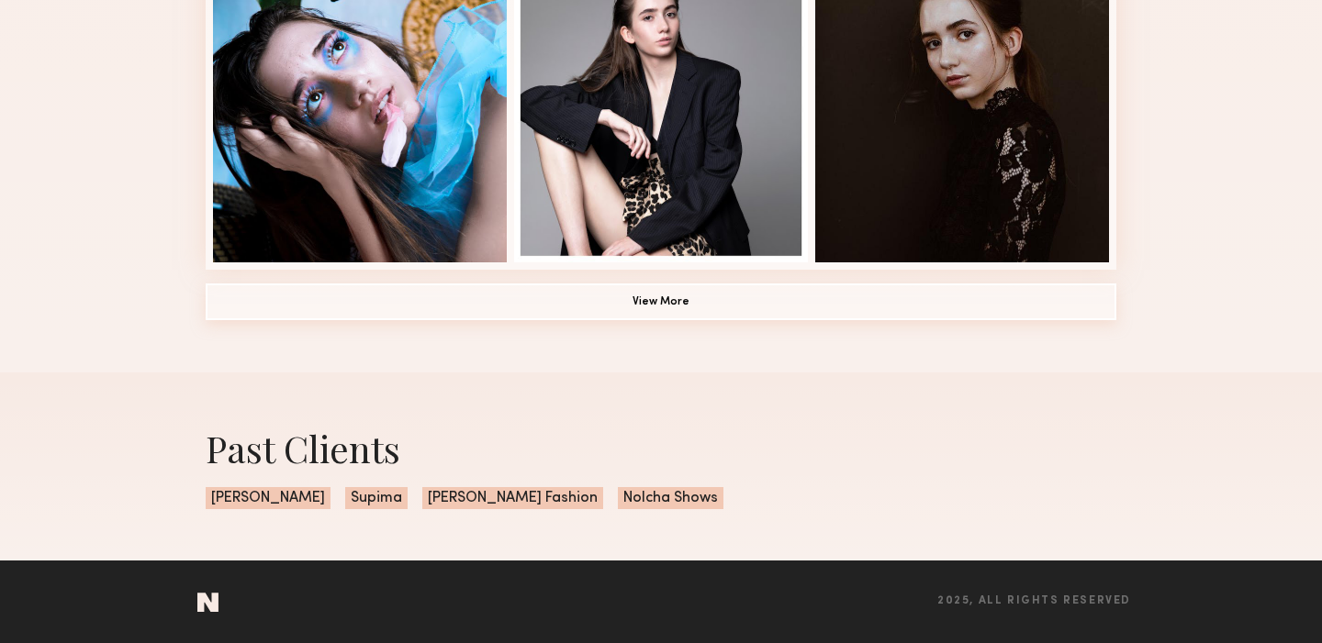
scroll to position [1411, 0]
click at [670, 295] on button "View More" at bounding box center [661, 303] width 911 height 37
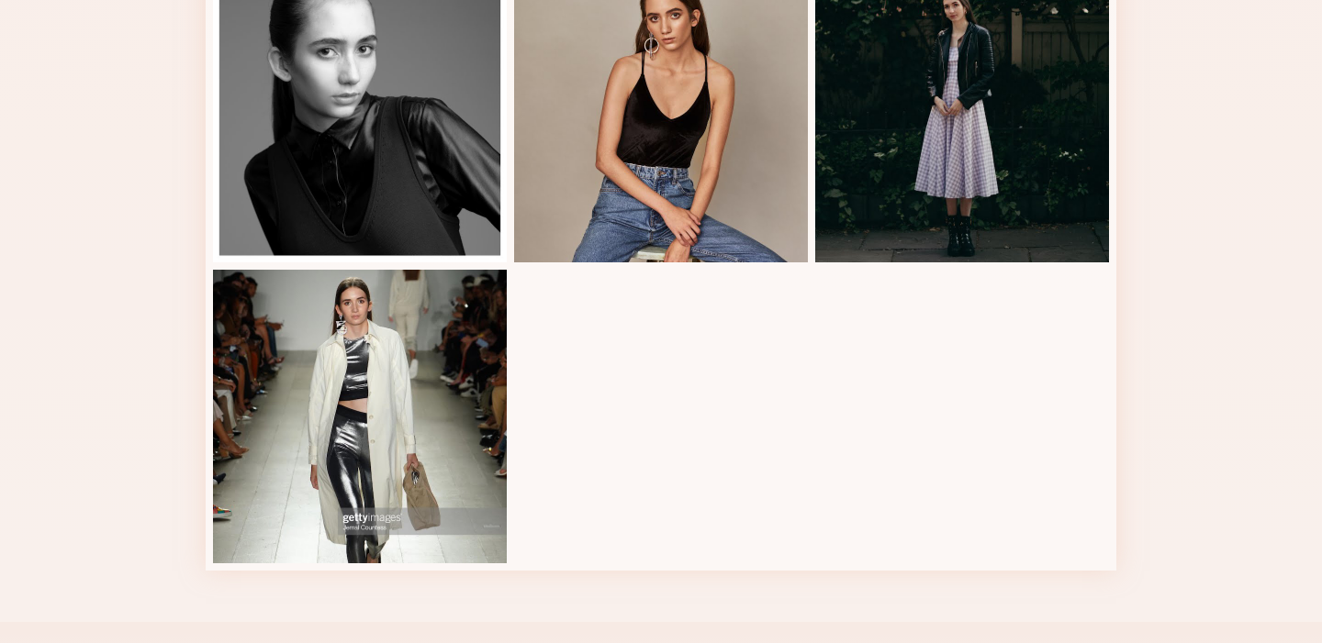
scroll to position [2011, 0]
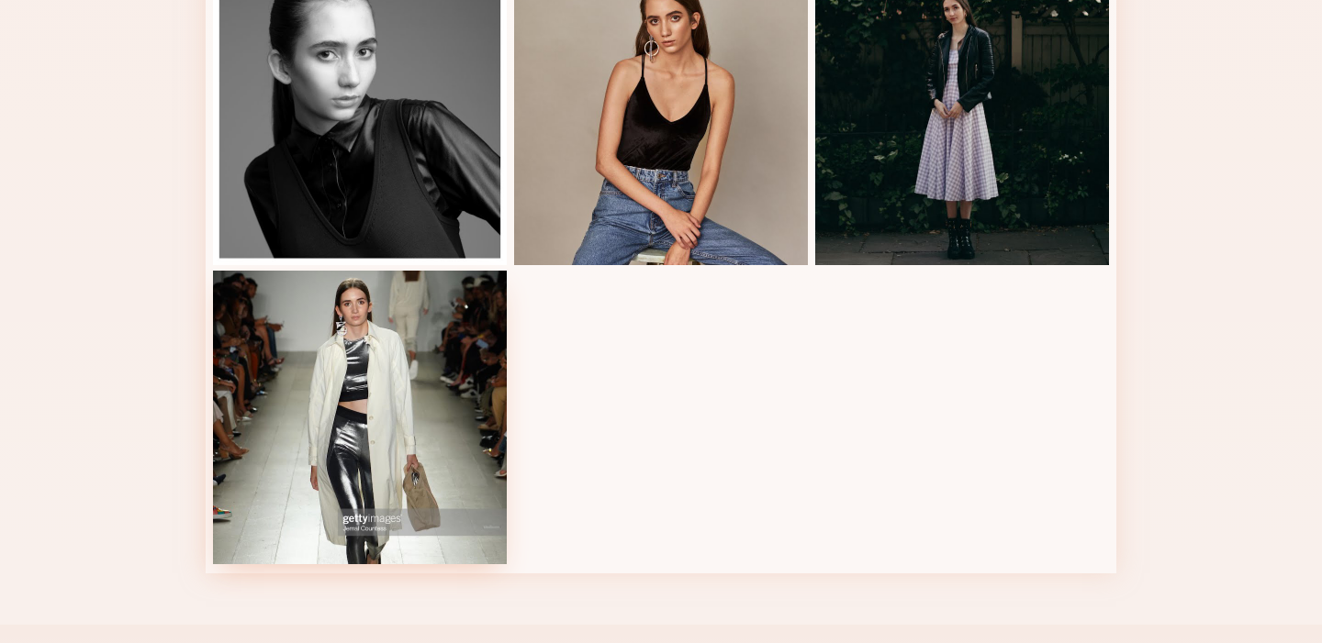
click at [367, 356] on div at bounding box center [360, 418] width 294 height 294
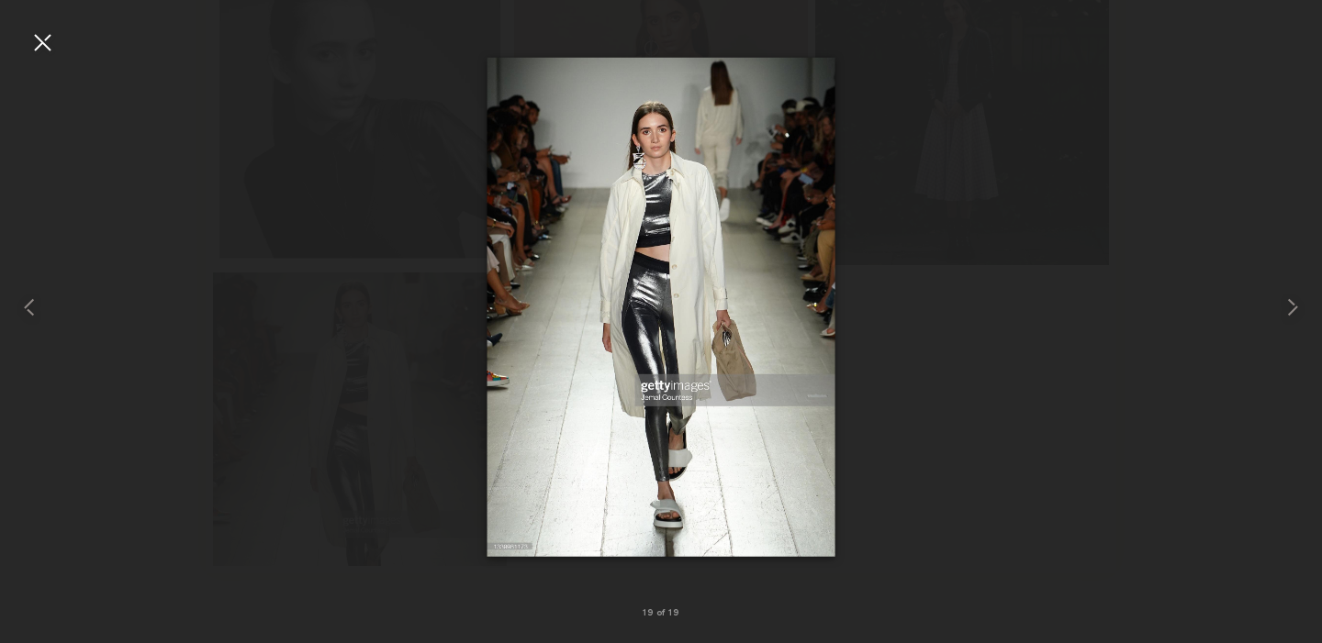
click at [36, 39] on div at bounding box center [42, 42] width 29 height 29
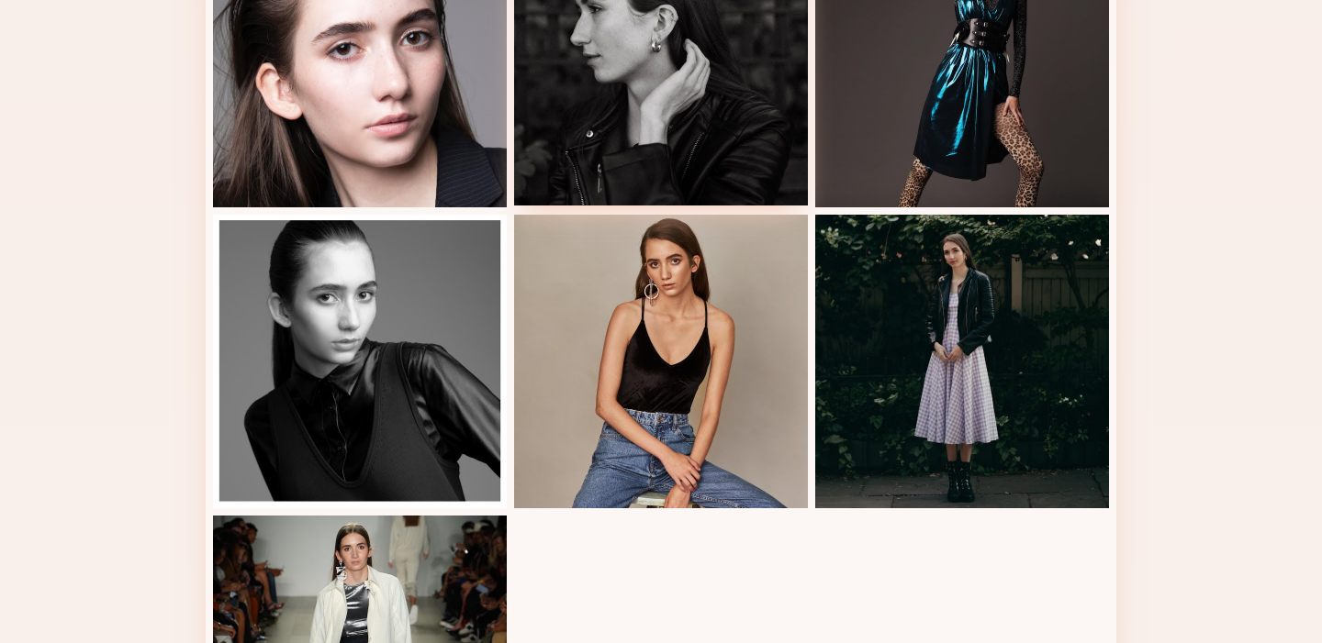
scroll to position [1778, 0]
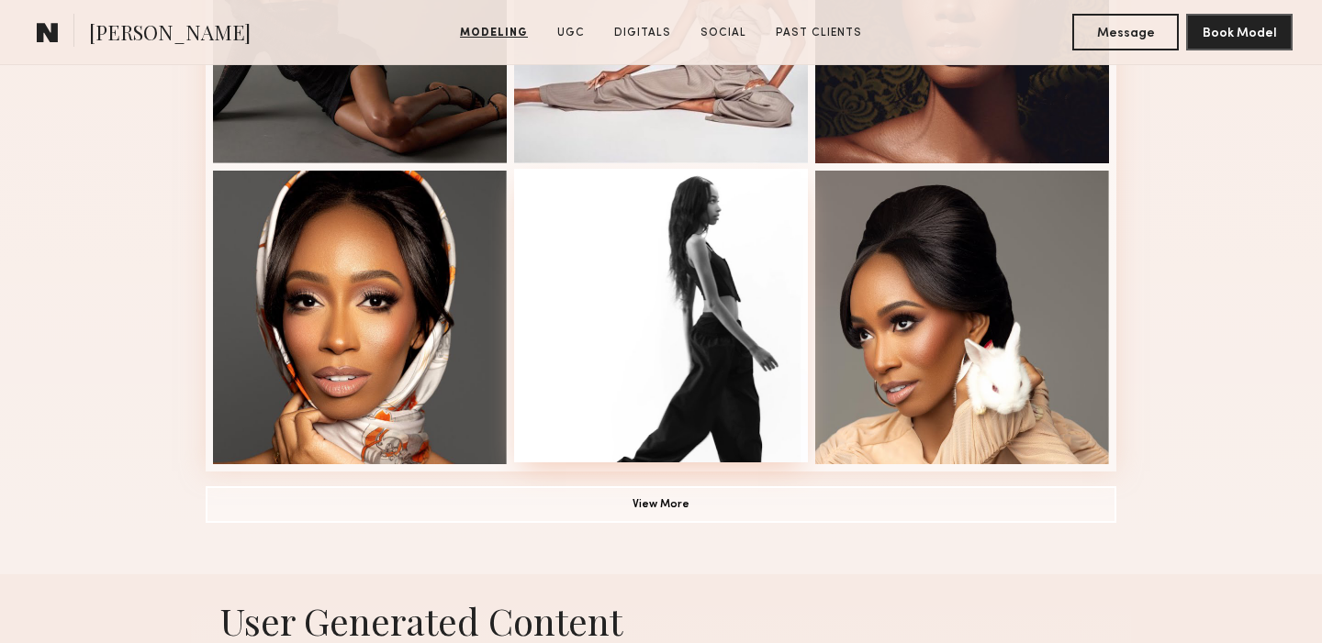
scroll to position [1281, 0]
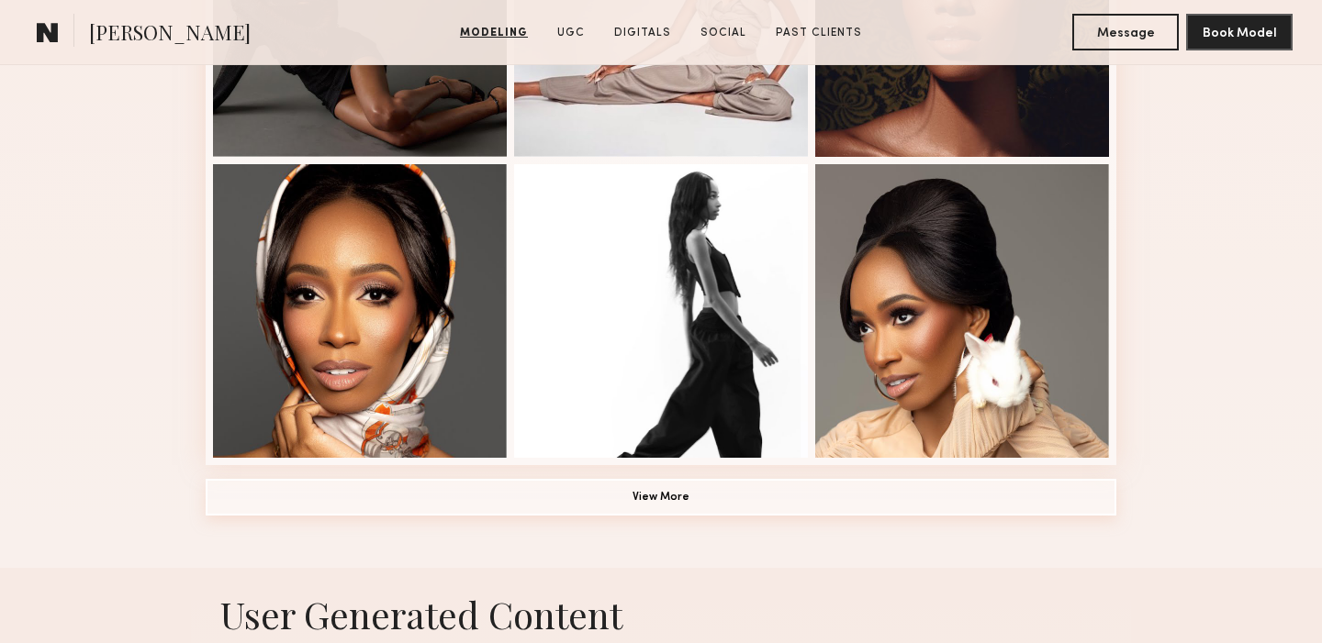
click at [664, 490] on button "View More" at bounding box center [661, 497] width 911 height 37
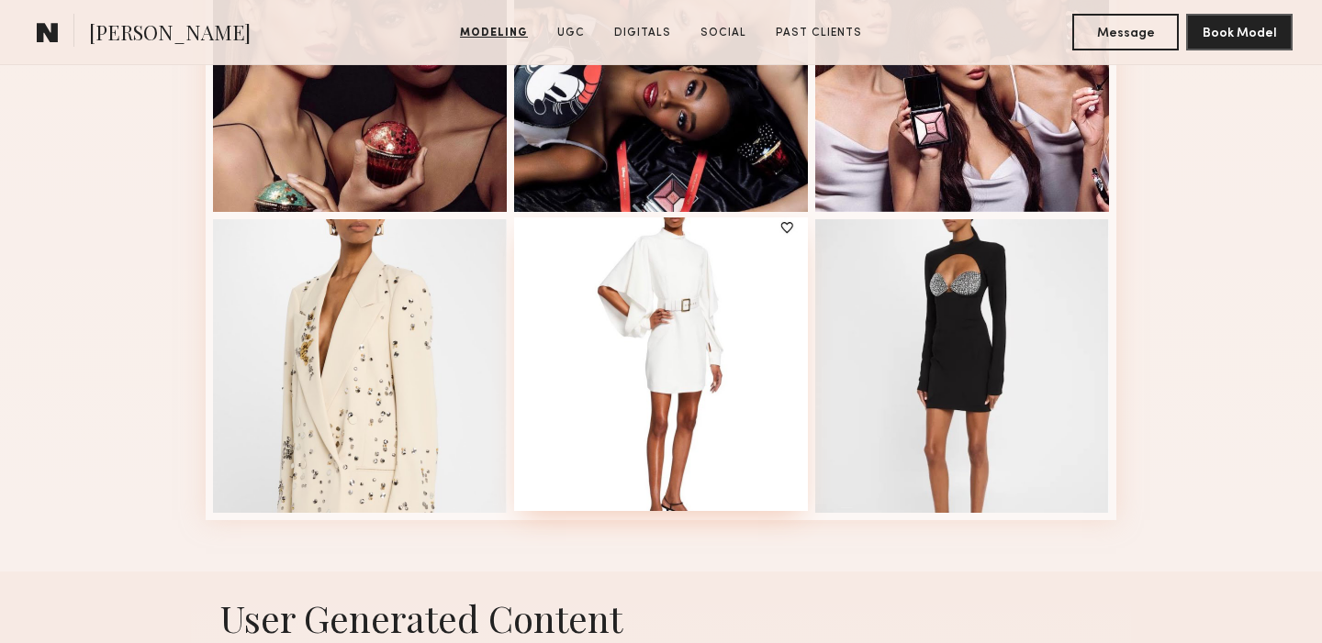
scroll to position [2131, 0]
click at [688, 344] on div at bounding box center [661, 364] width 294 height 294
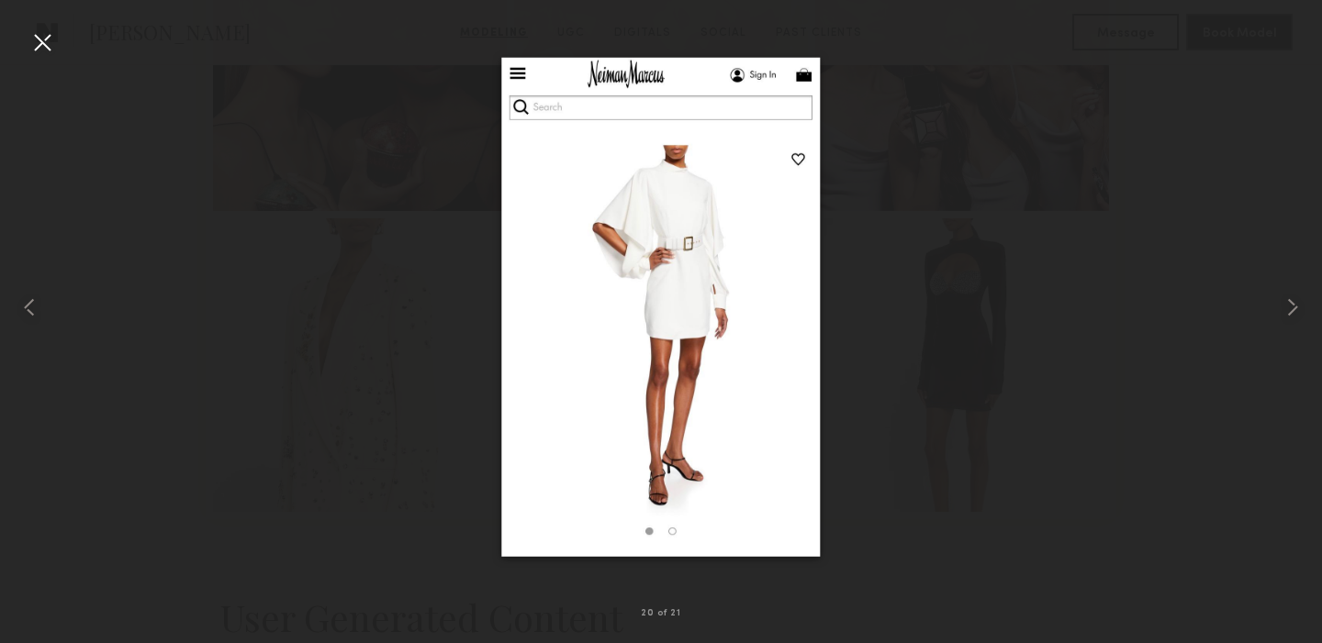
click at [40, 37] on div at bounding box center [42, 42] width 29 height 29
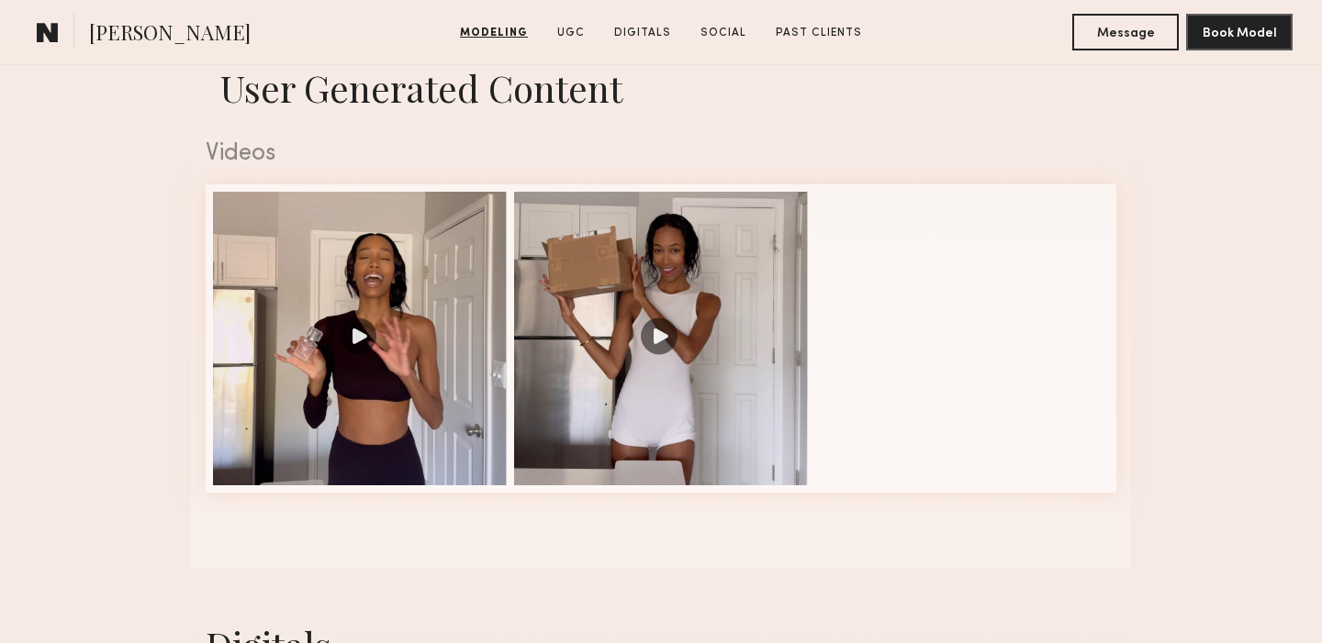
scroll to position [2663, 0]
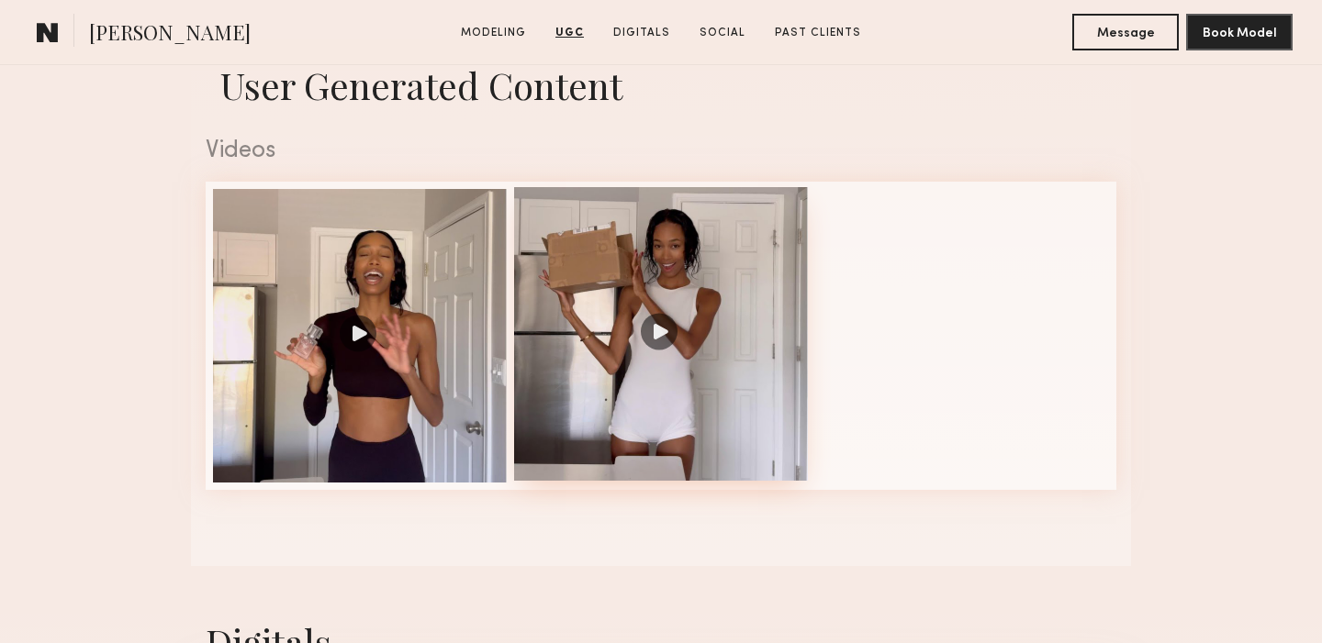
click at [661, 332] on div at bounding box center [661, 334] width 294 height 294
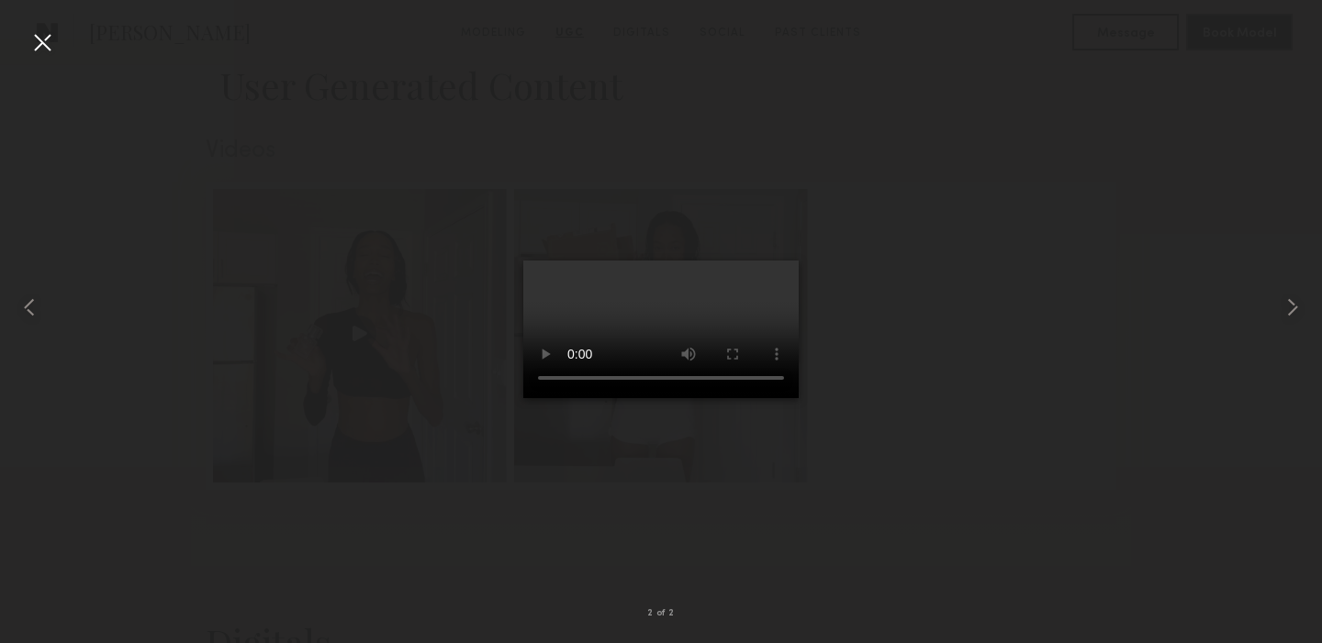
click at [761, 261] on video at bounding box center [660, 330] width 275 height 138
click at [27, 306] on common-icon at bounding box center [29, 307] width 29 height 29
click at [1296, 300] on common-icon at bounding box center [1292, 307] width 29 height 29
click at [40, 33] on div at bounding box center [42, 42] width 29 height 29
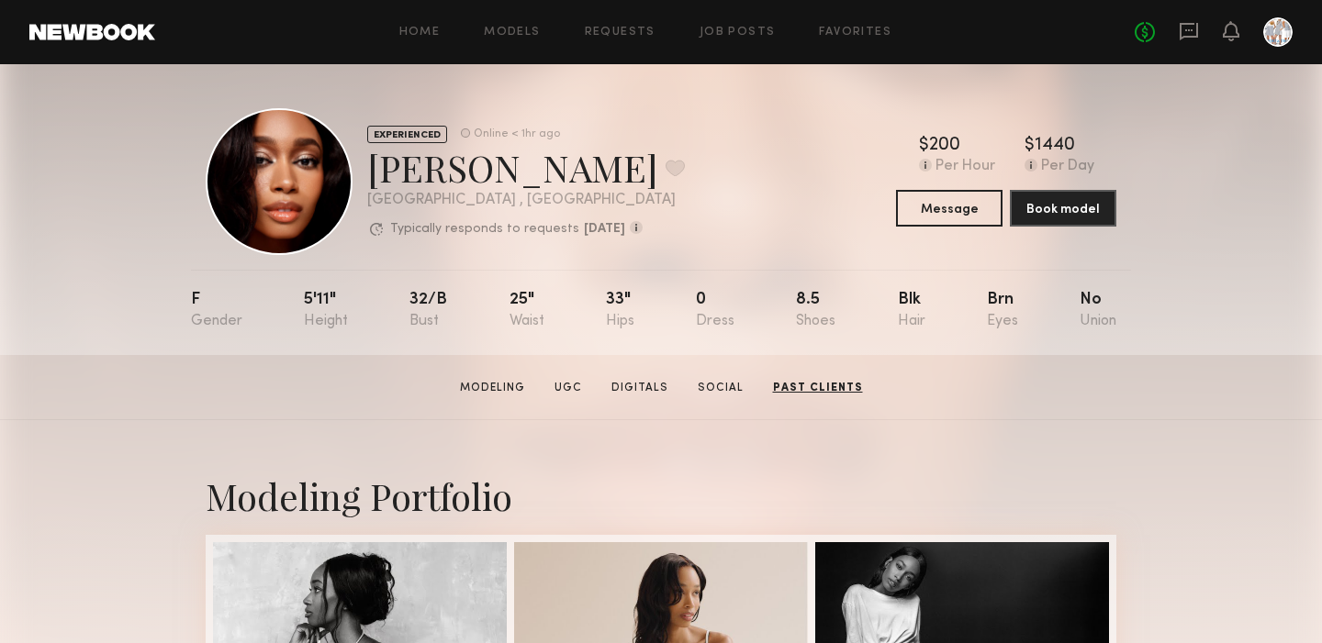
scroll to position [0, 0]
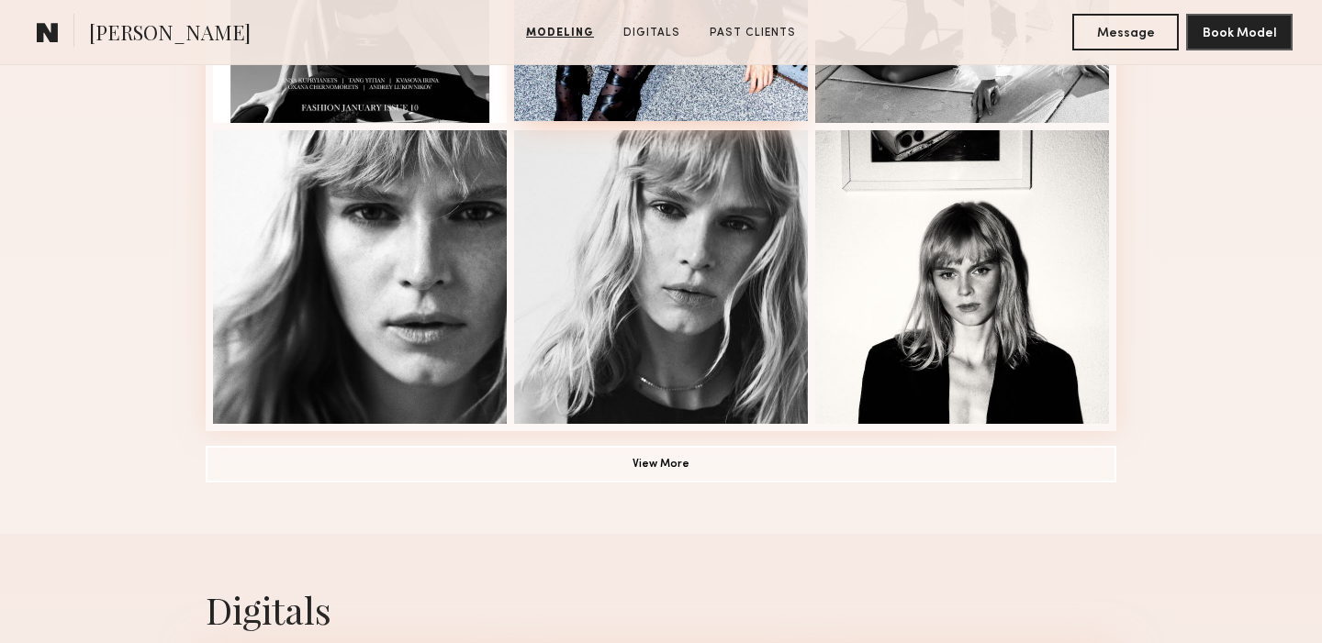
scroll to position [1316, 0]
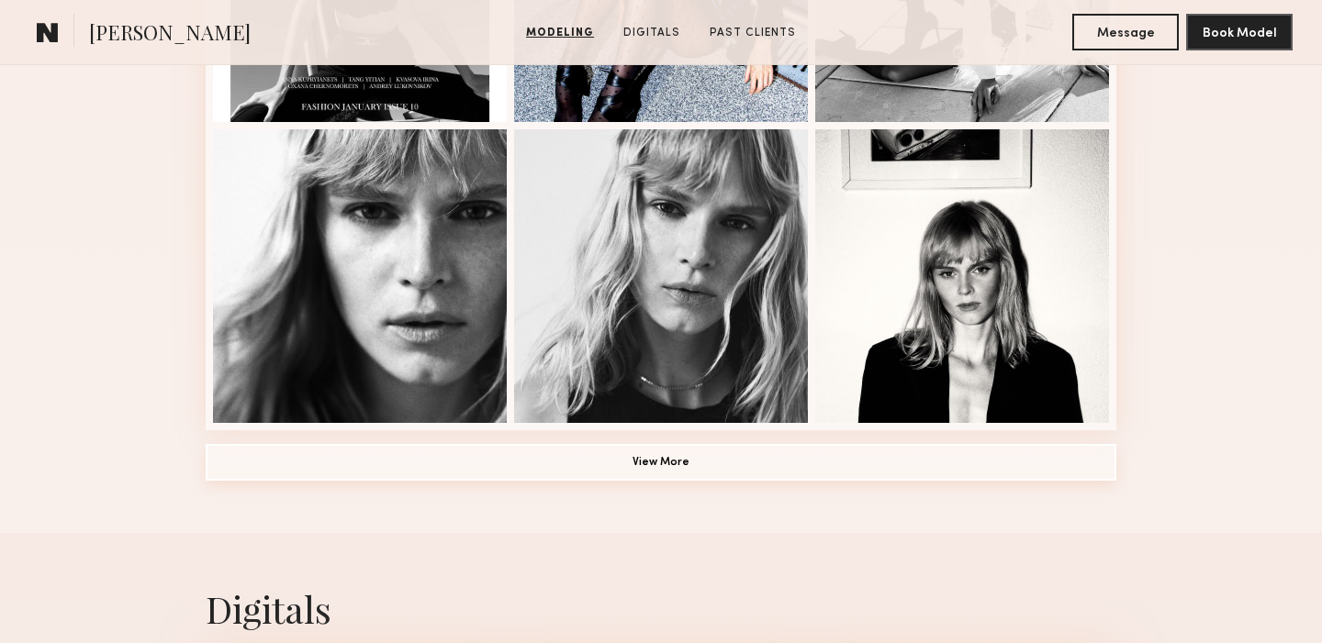
click at [652, 458] on button "View More" at bounding box center [661, 462] width 911 height 37
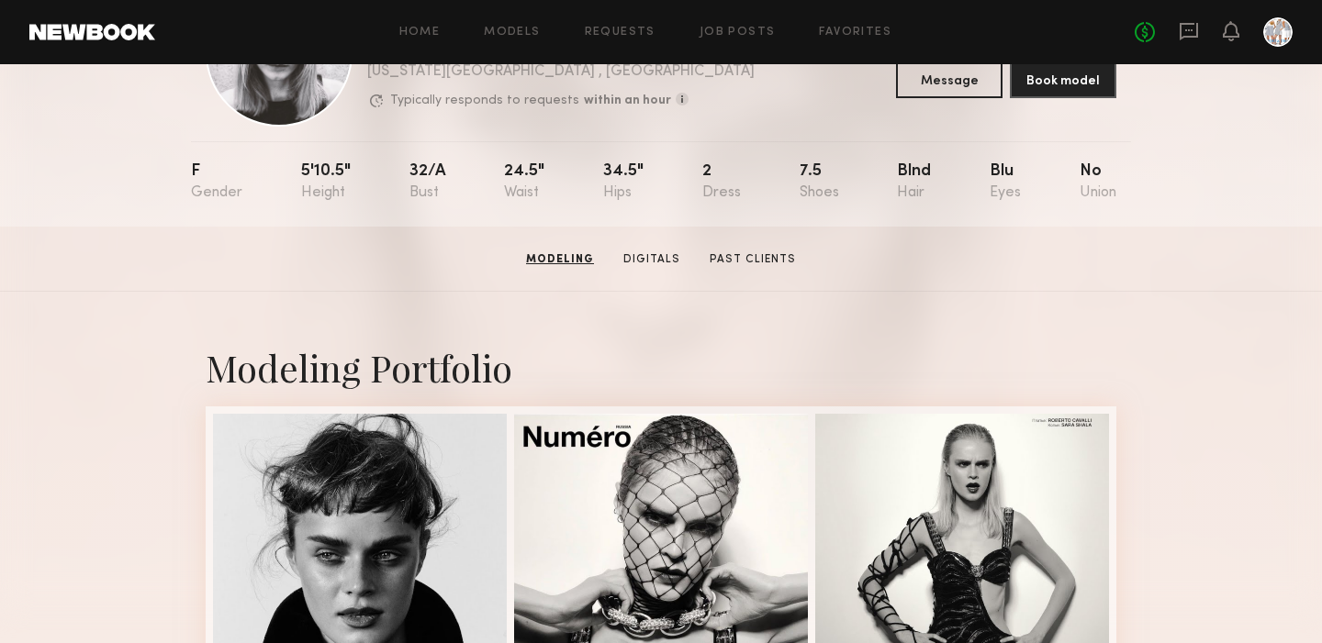
scroll to position [125, 0]
